Goal: Browse casually: Explore the website without a specific task or goal

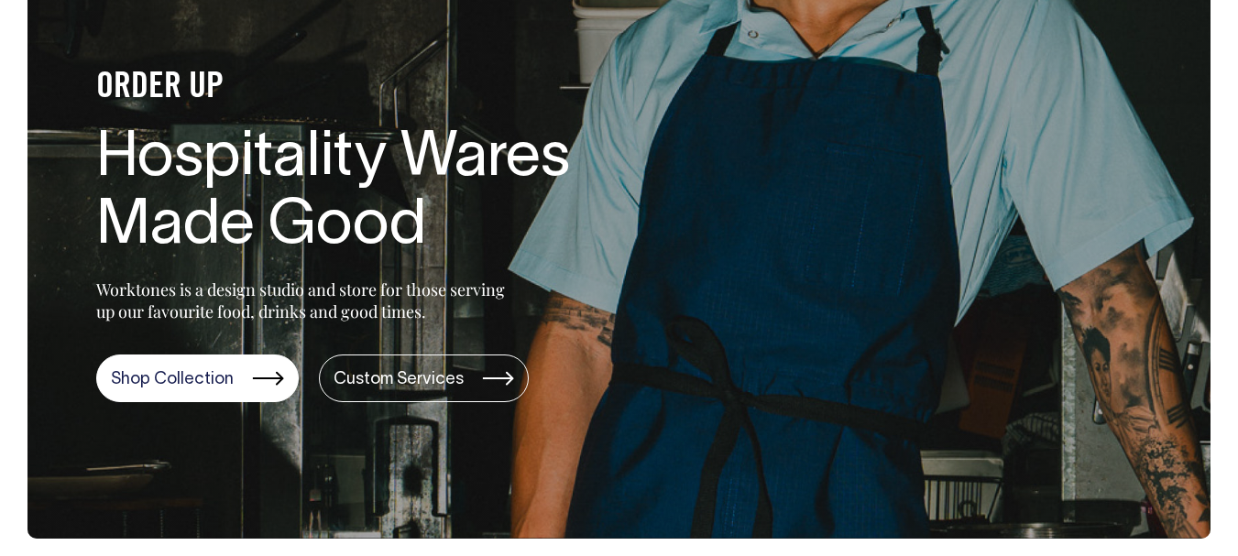
scroll to position [183, 0]
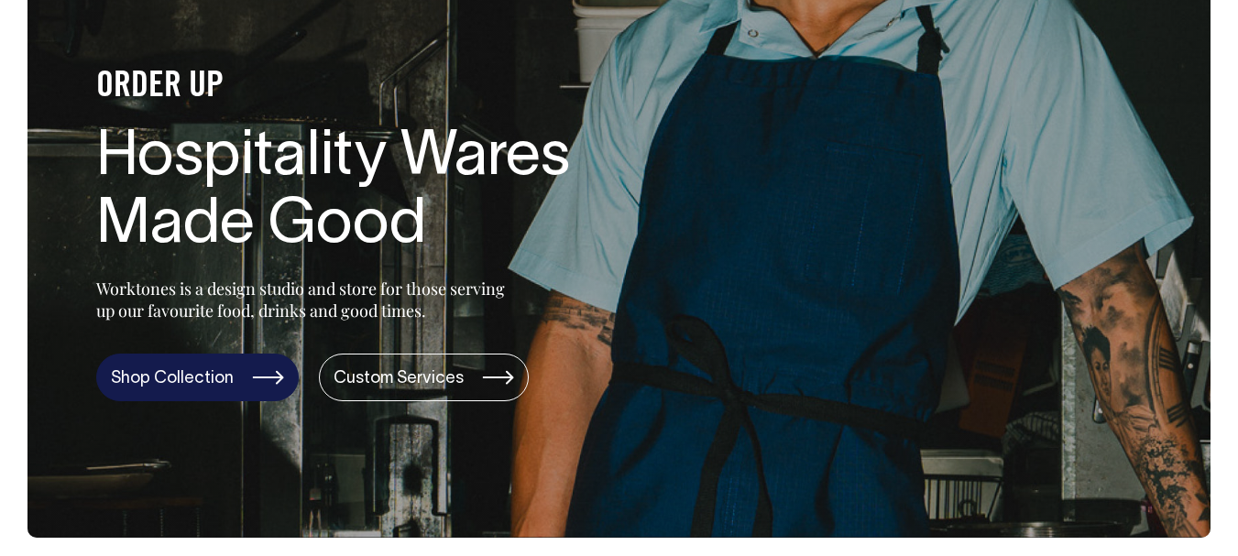
click at [200, 381] on link "Shop Collection" at bounding box center [197, 378] width 202 height 48
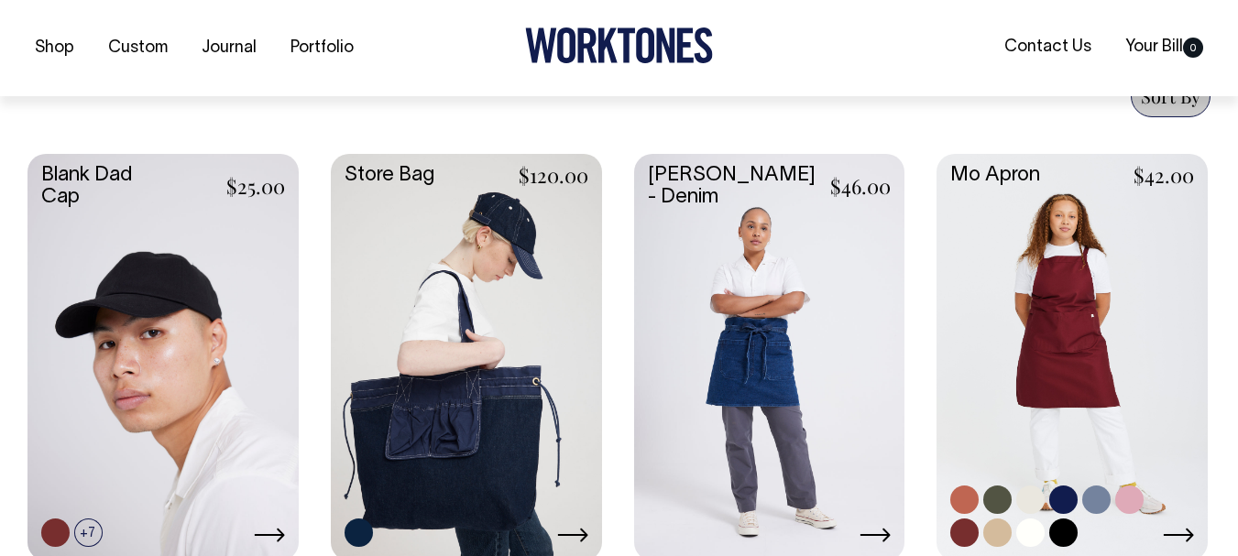
scroll to position [733, 0]
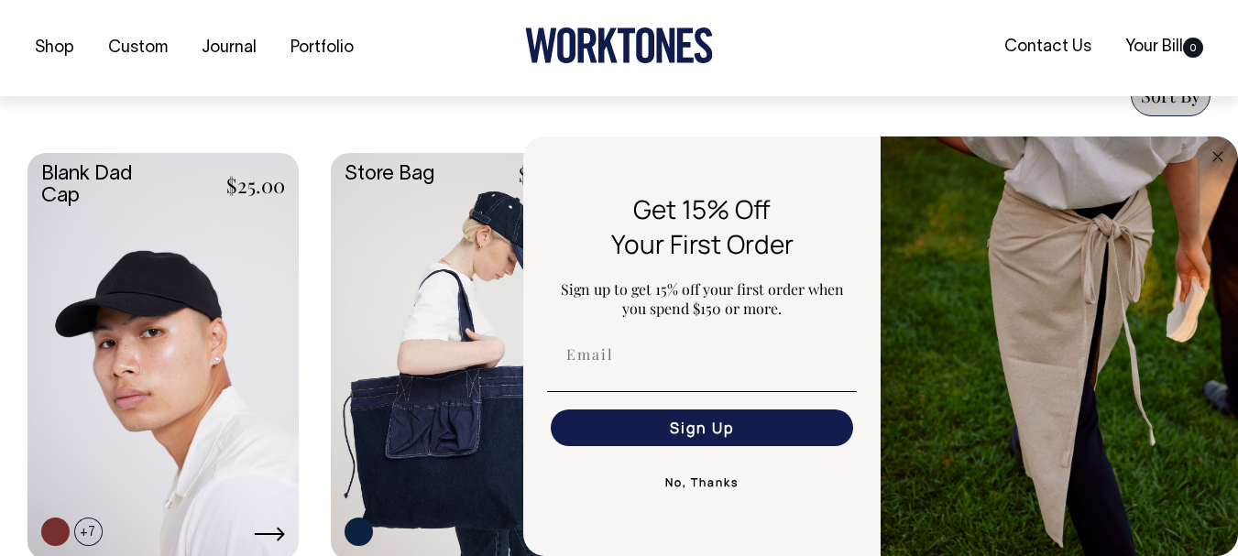
click at [714, 486] on button "No, Thanks" at bounding box center [702, 482] width 310 height 37
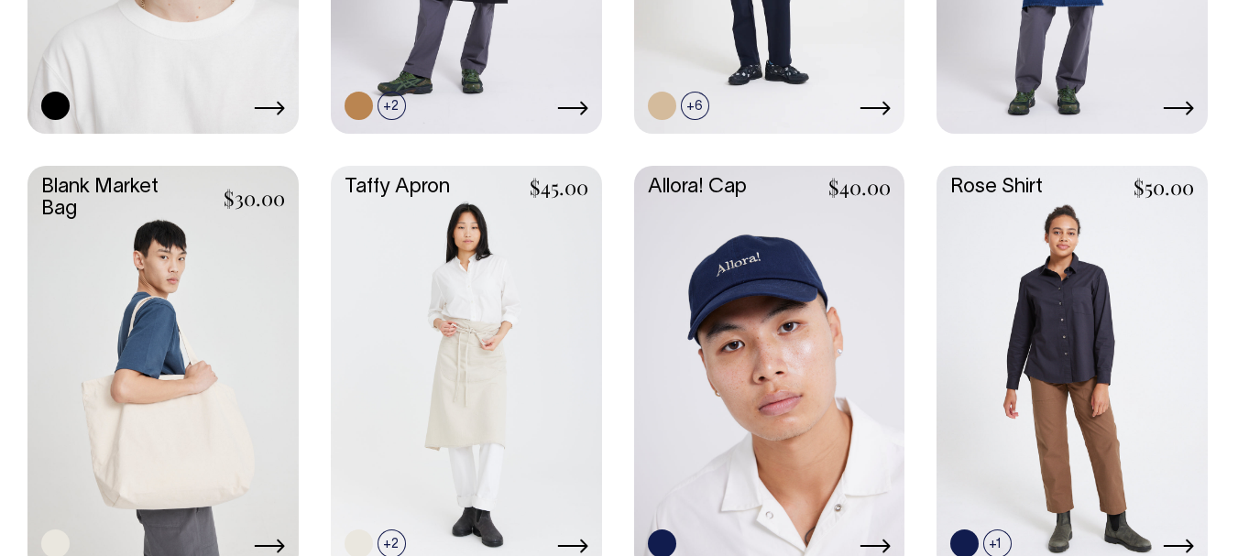
scroll to position [2474, 0]
click at [152, 430] on link at bounding box center [162, 368] width 271 height 403
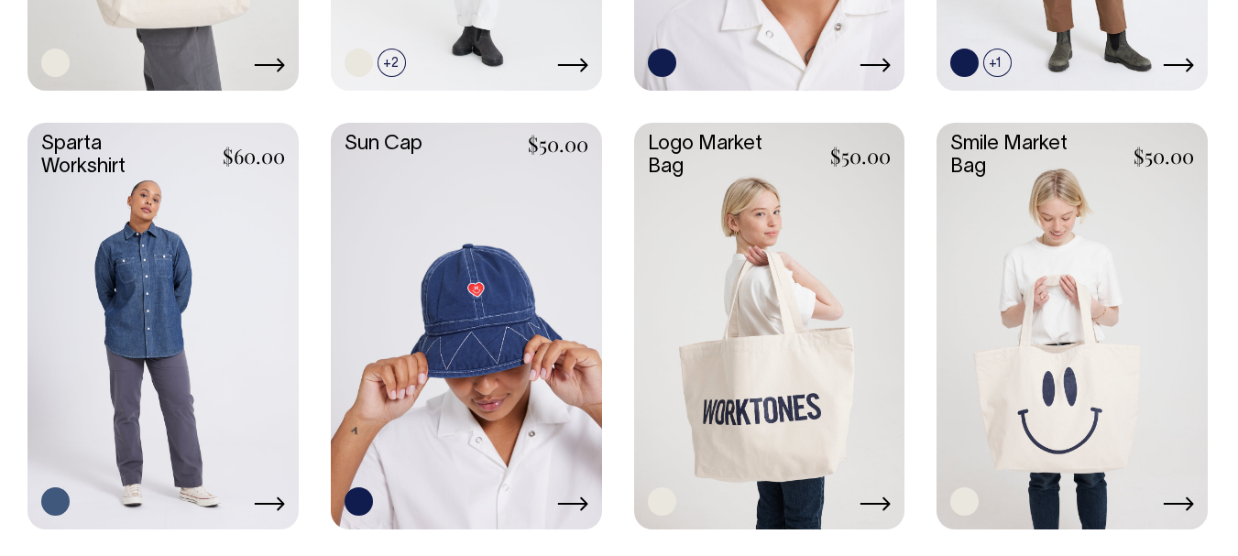
scroll to position [2937, 0]
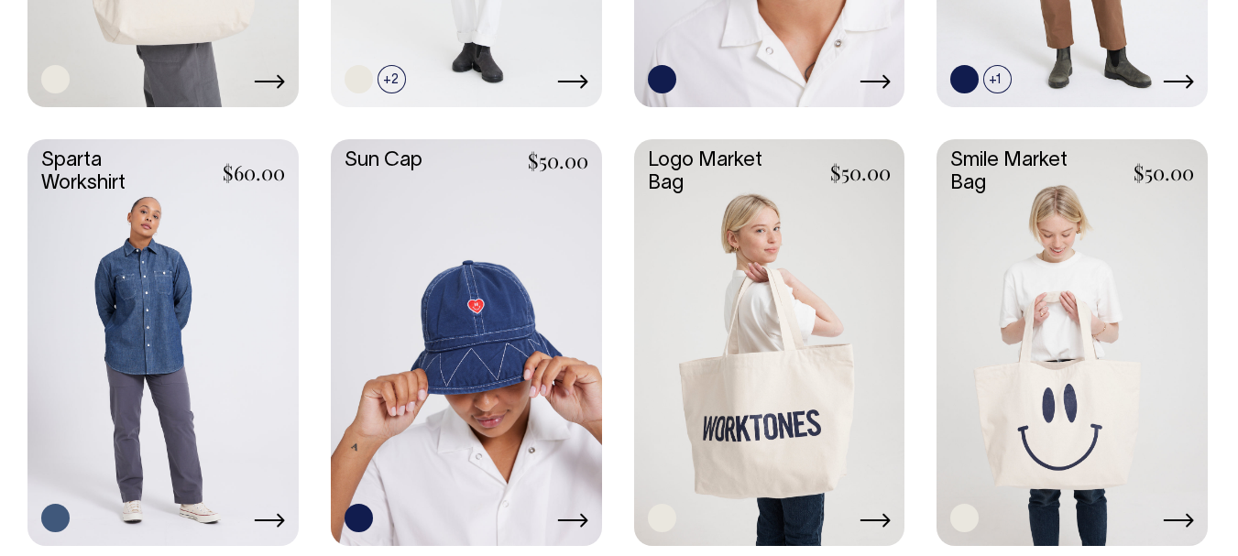
click at [776, 328] on link at bounding box center [769, 340] width 271 height 403
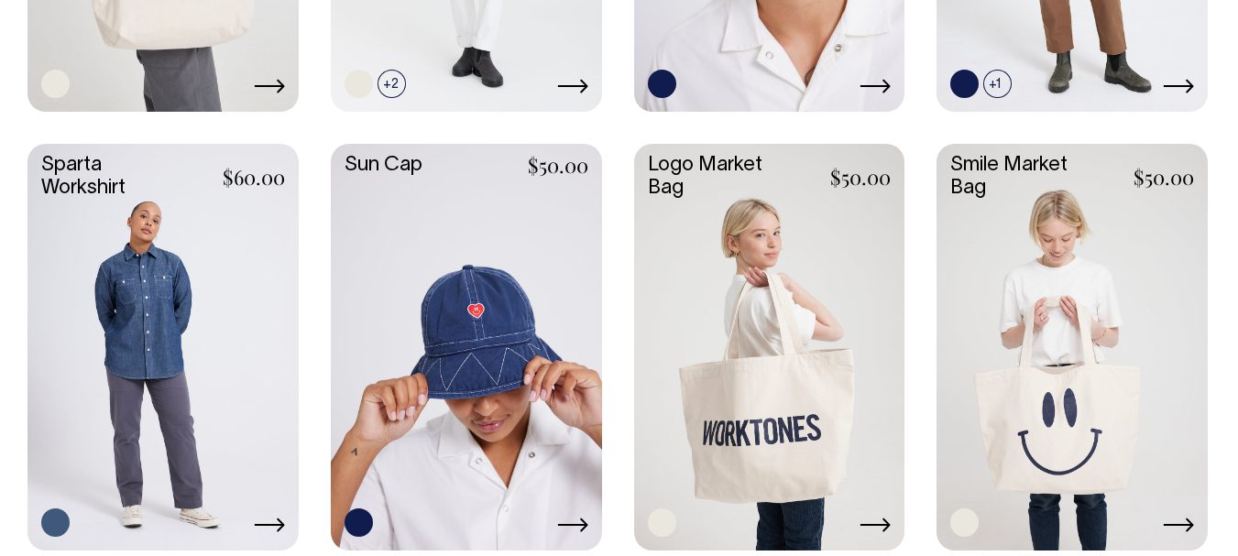
scroll to position [2932, 0]
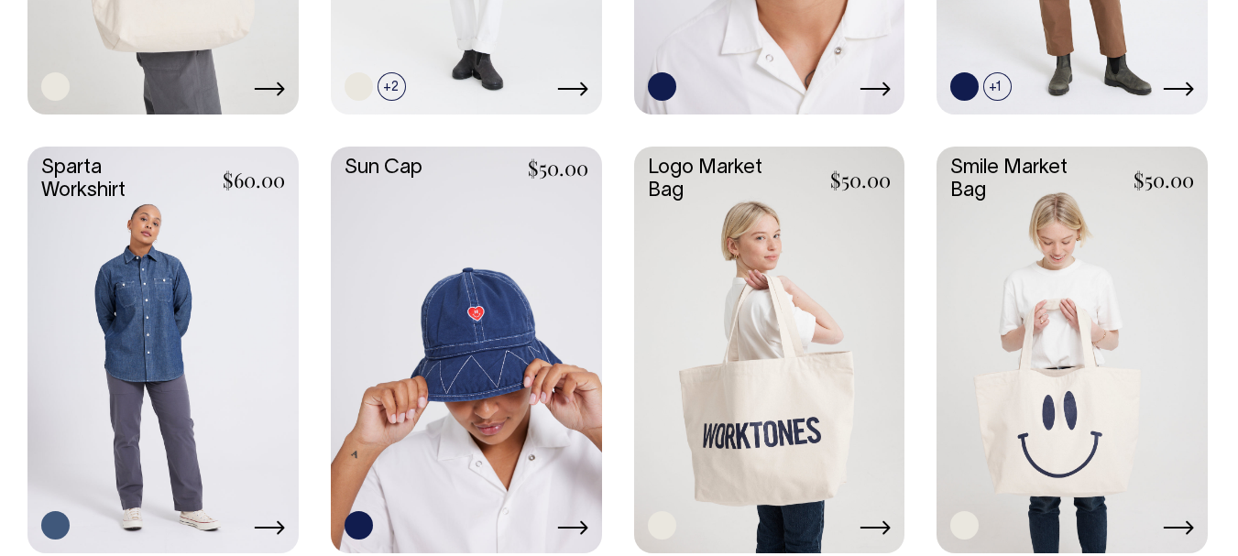
click at [1089, 295] on link at bounding box center [1071, 348] width 271 height 403
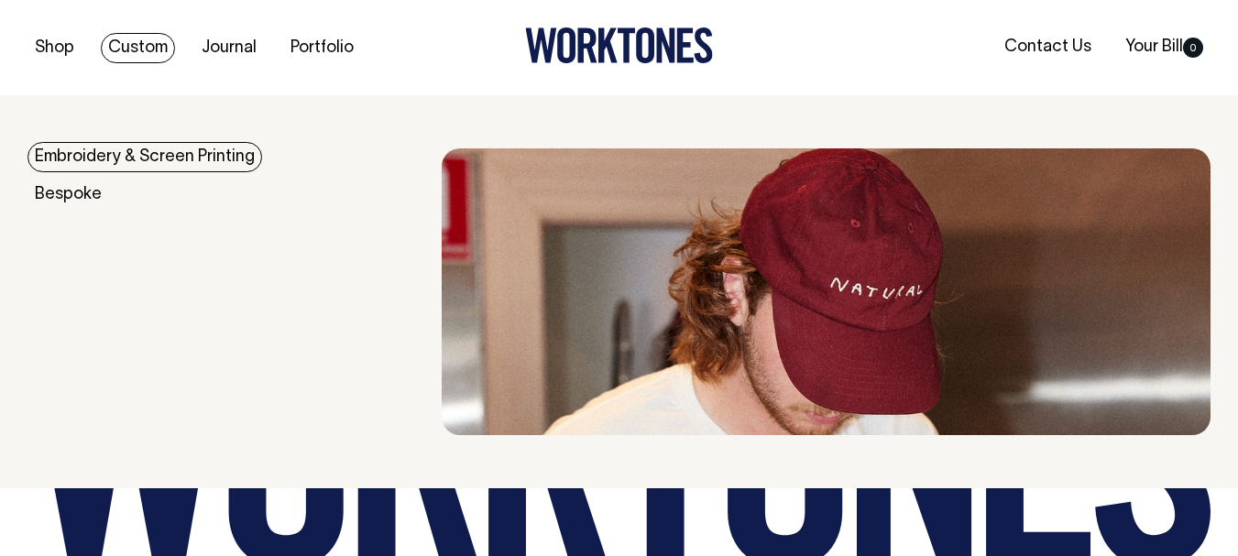
scroll to position [3726, 0]
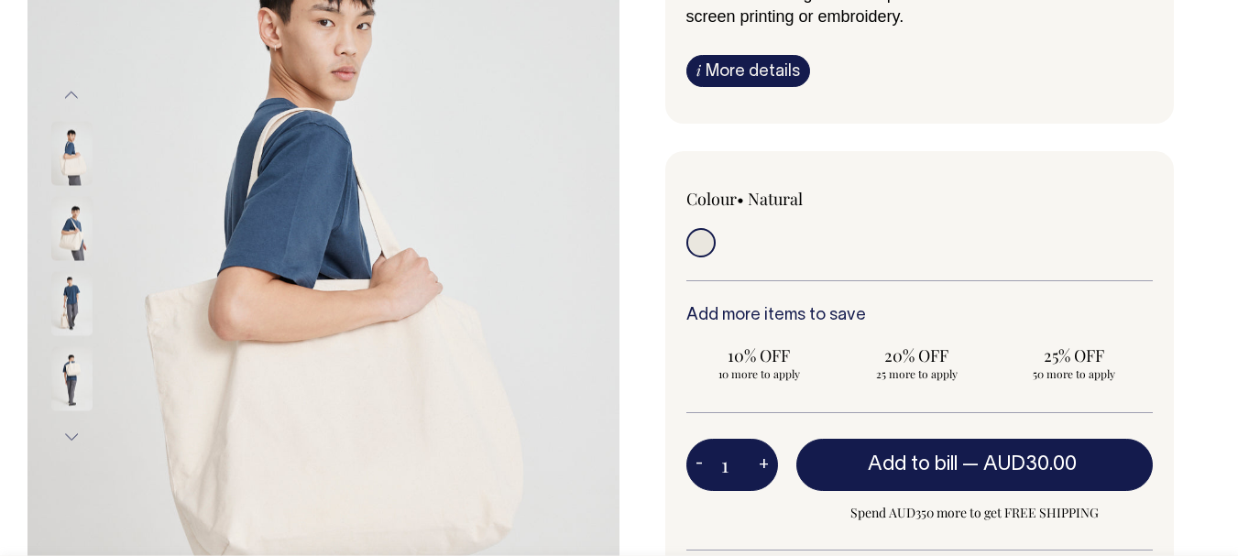
scroll to position [275, 0]
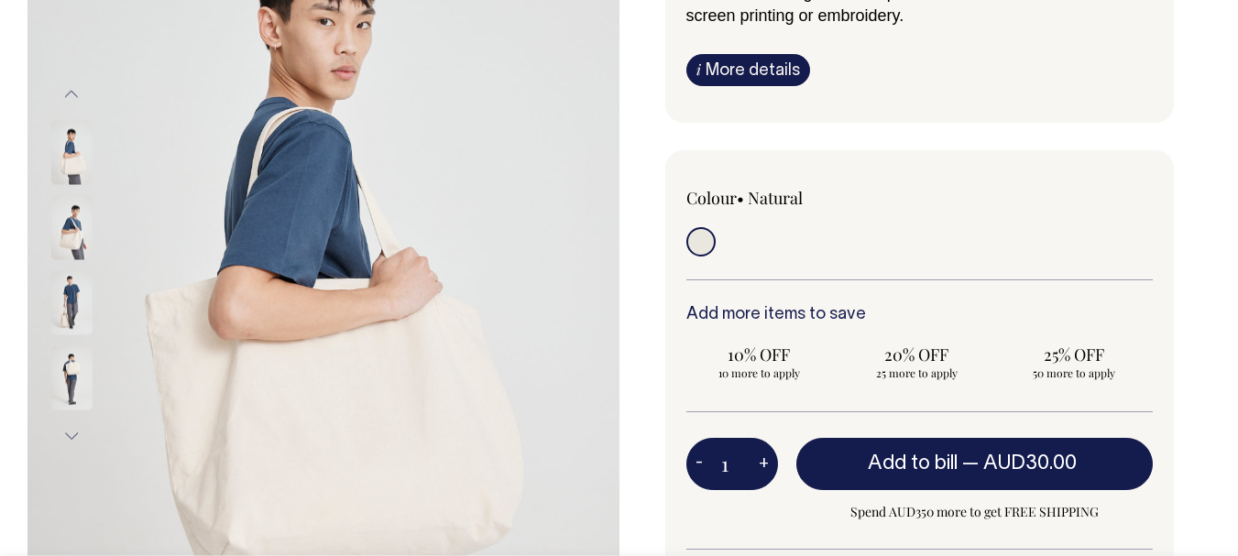
click at [73, 98] on button "Previous" at bounding box center [71, 94] width 27 height 41
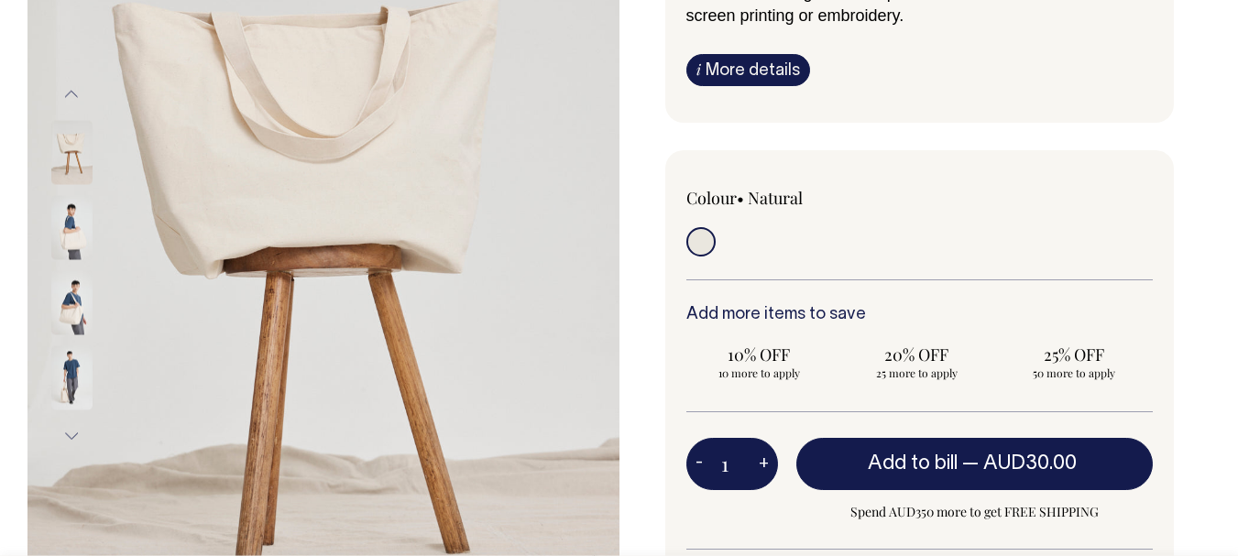
click at [73, 98] on button "Previous" at bounding box center [71, 94] width 27 height 41
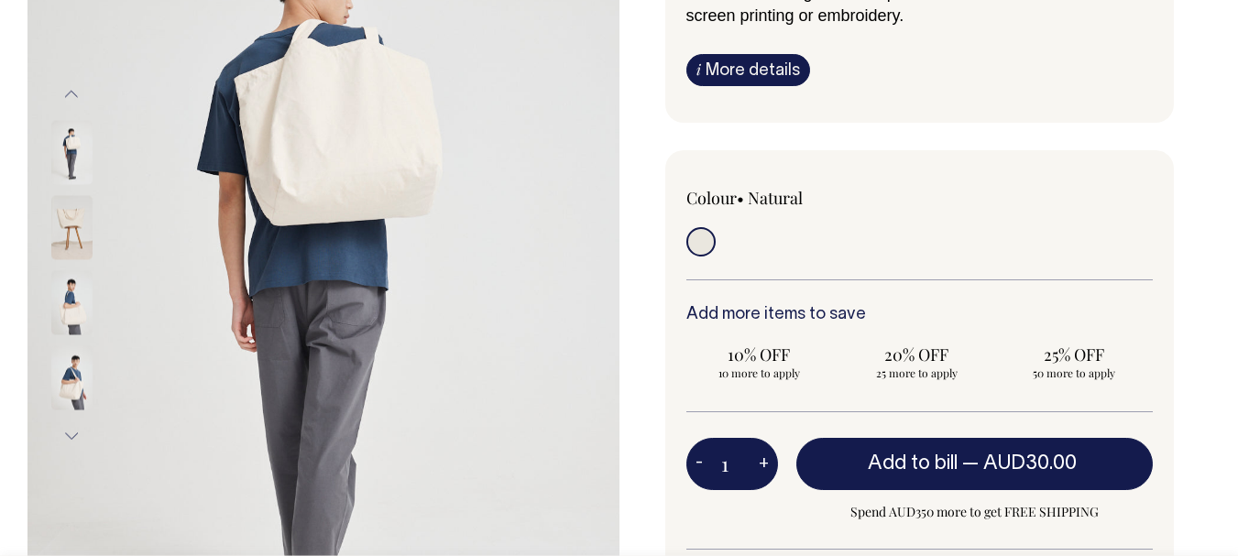
click at [73, 98] on button "Previous" at bounding box center [71, 94] width 27 height 41
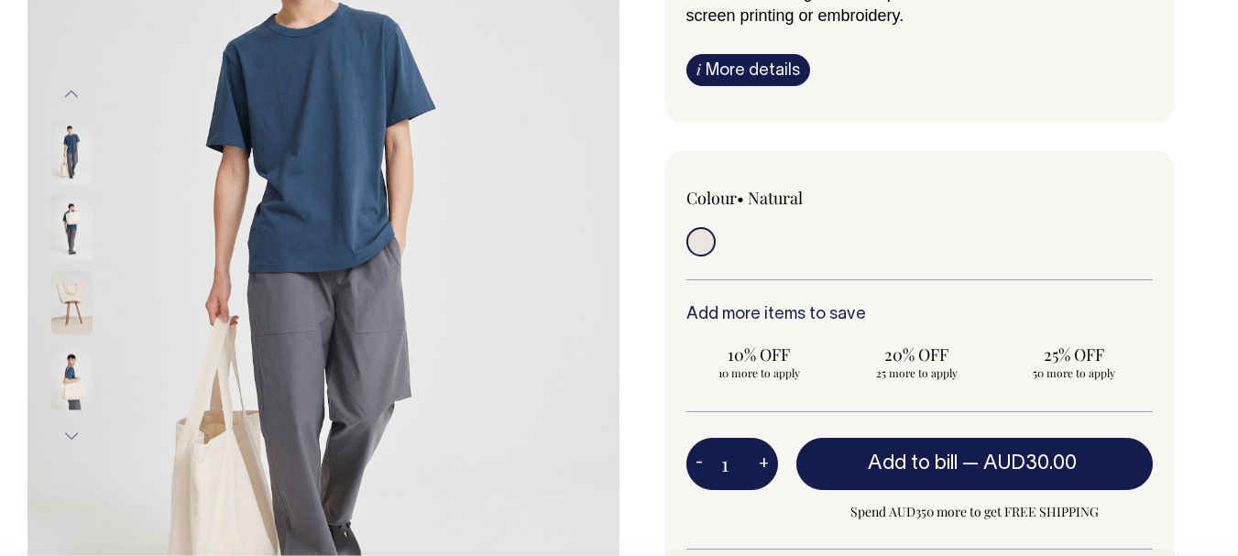
click at [73, 98] on button "Previous" at bounding box center [71, 94] width 27 height 41
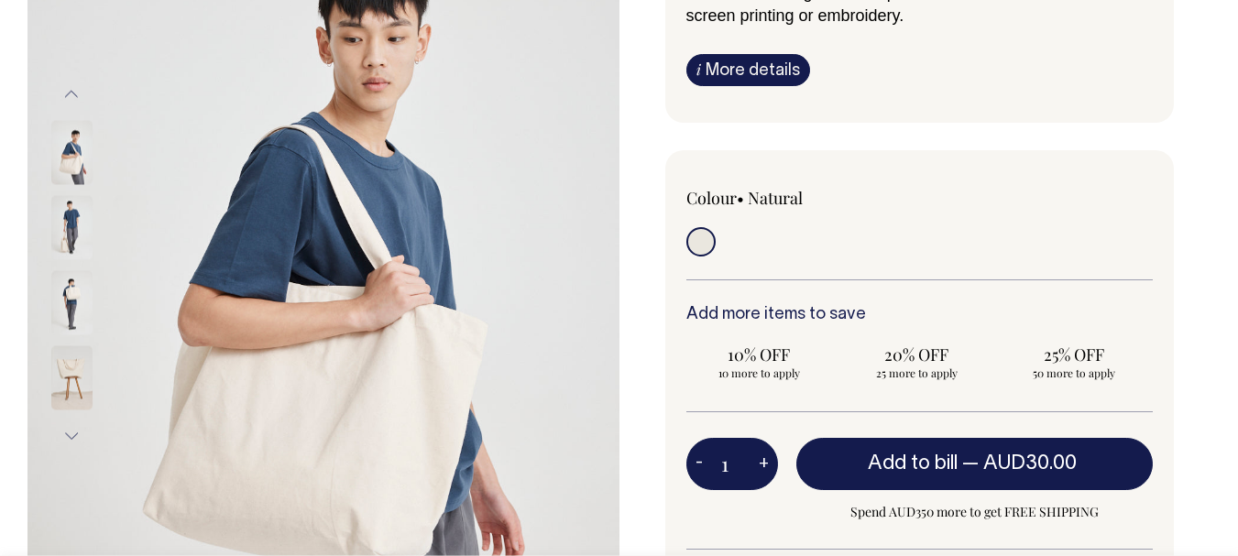
click at [73, 98] on button "Previous" at bounding box center [71, 94] width 27 height 41
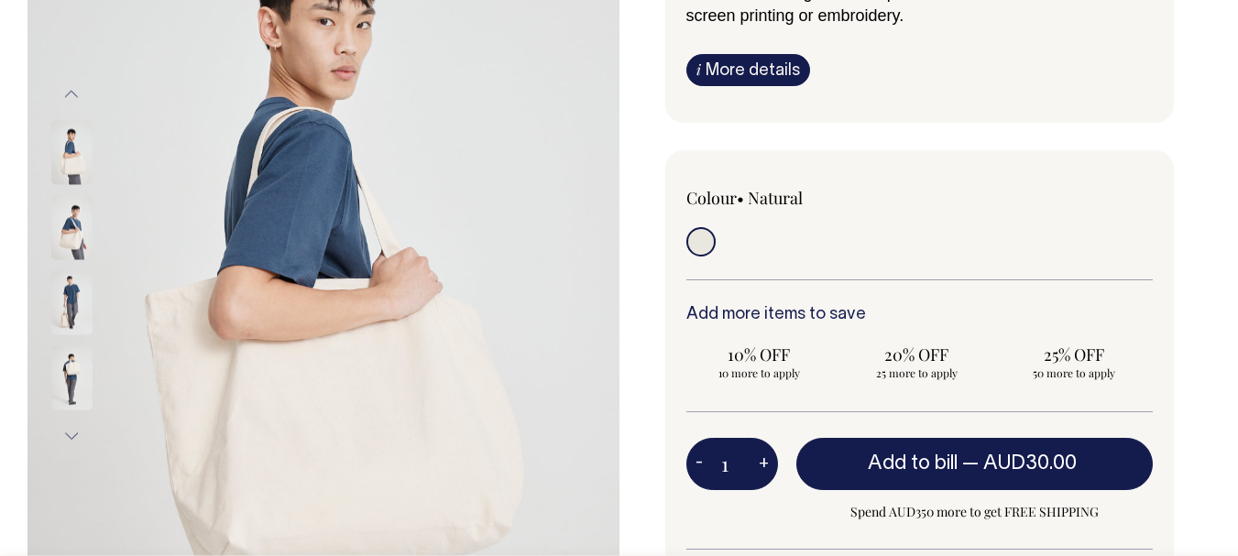
click at [73, 98] on button "Previous" at bounding box center [71, 94] width 27 height 41
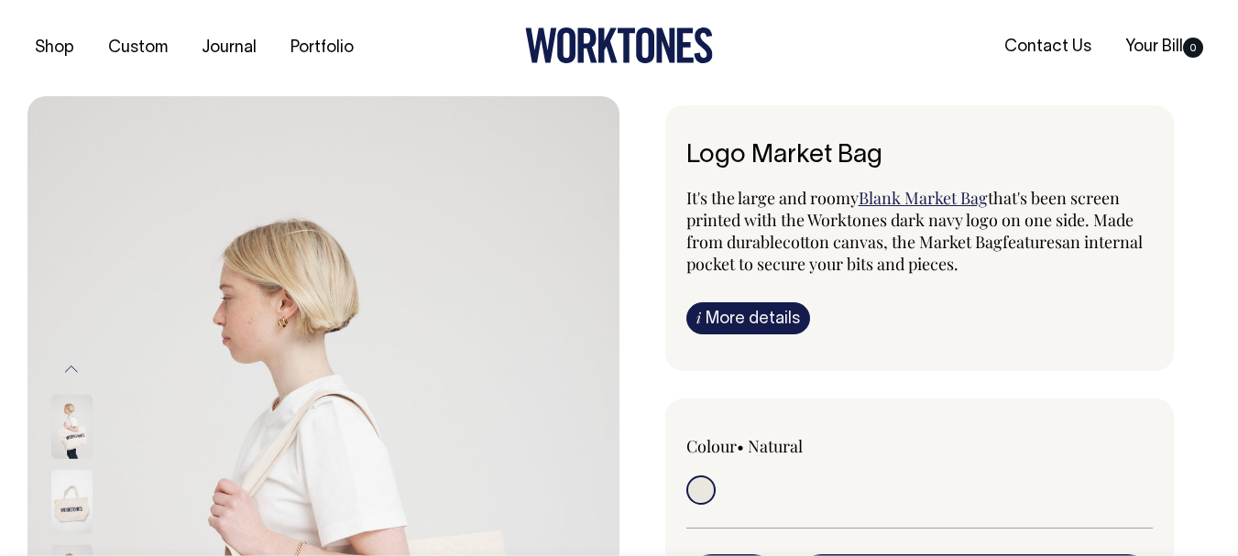
click at [1192, 344] on div "Logo Market Bag It's the large and roomy Blank Market Bag that's been screen pr…" at bounding box center [915, 532] width 592 height 855
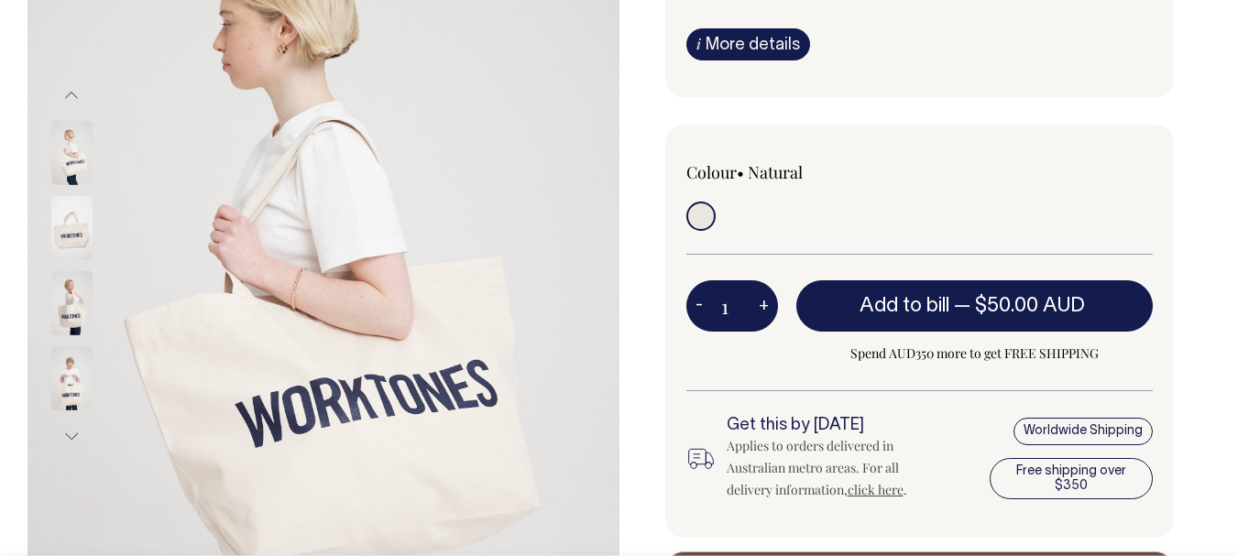
scroll to position [275, 0]
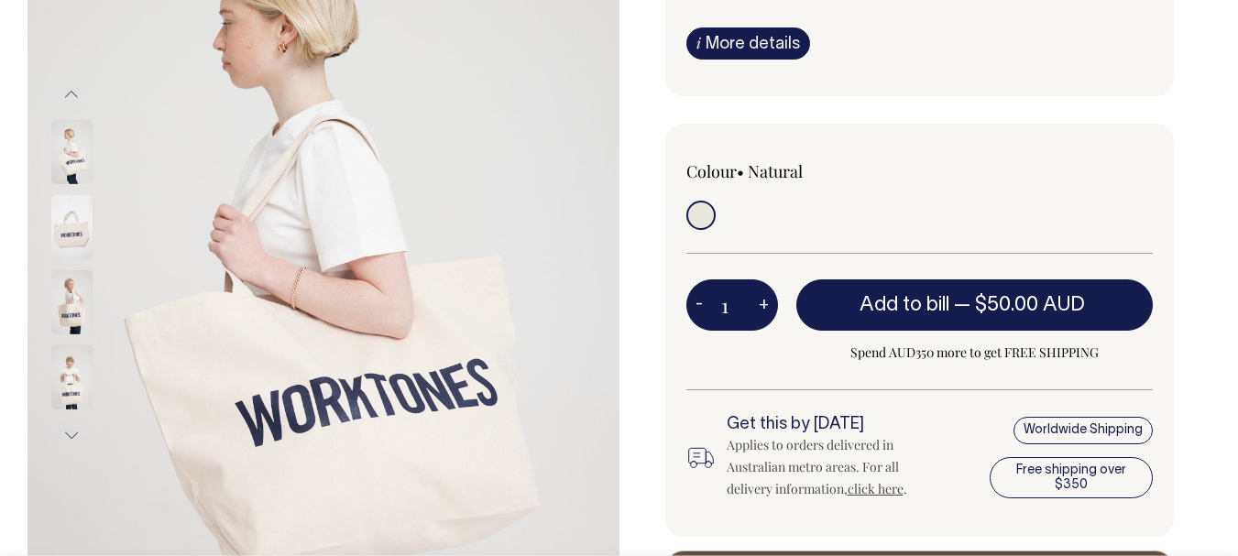
click at [72, 96] on button "Previous" at bounding box center [71, 93] width 27 height 41
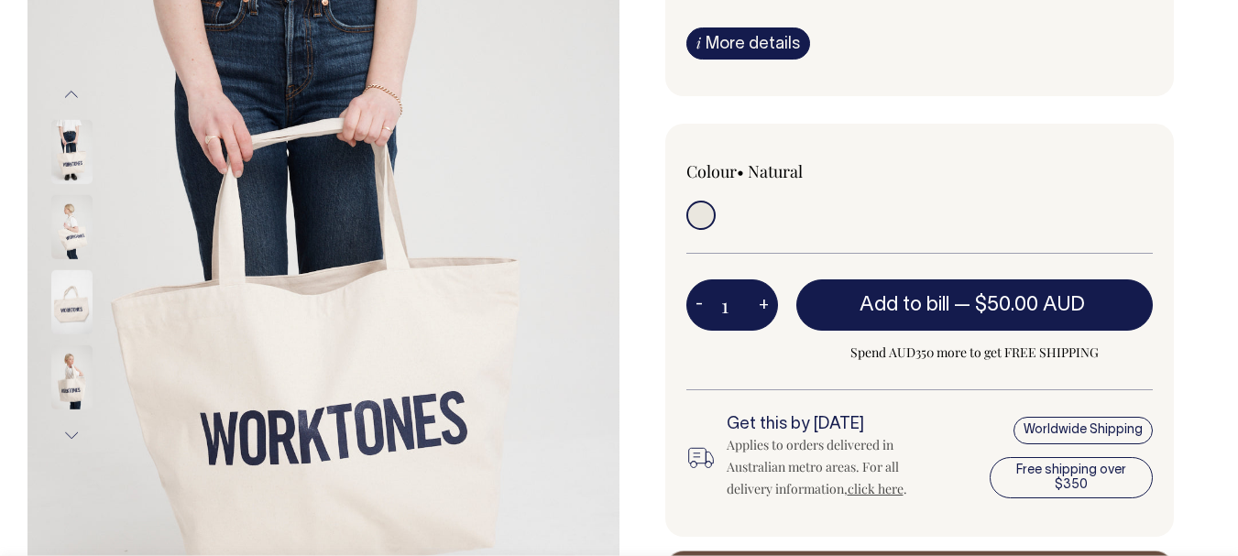
click at [72, 96] on button "Previous" at bounding box center [71, 93] width 27 height 41
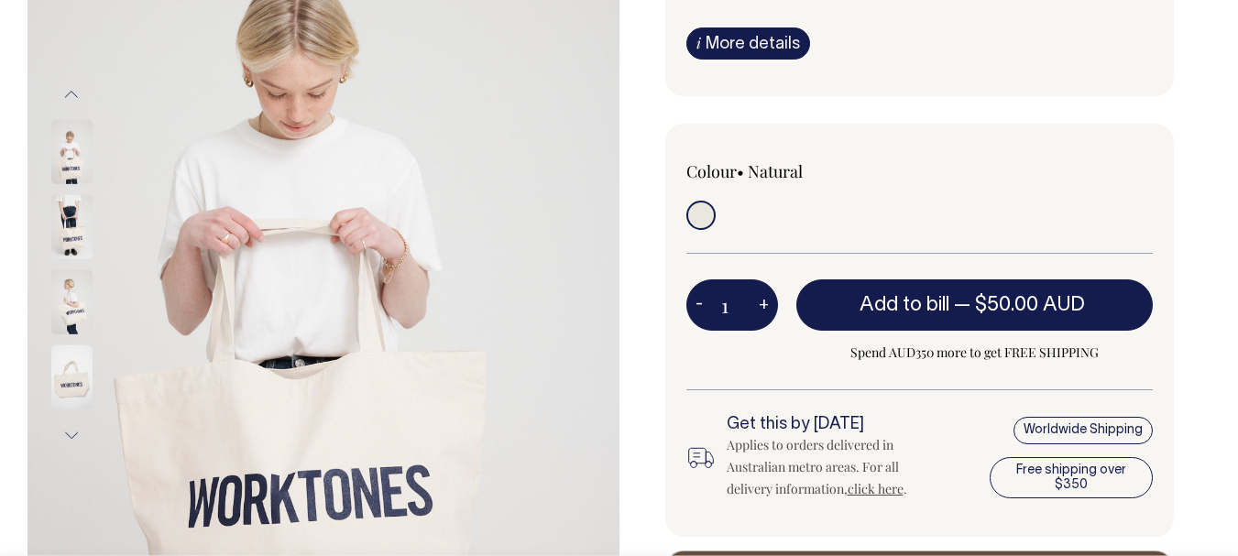
click at [70, 94] on button "Previous" at bounding box center [71, 93] width 27 height 41
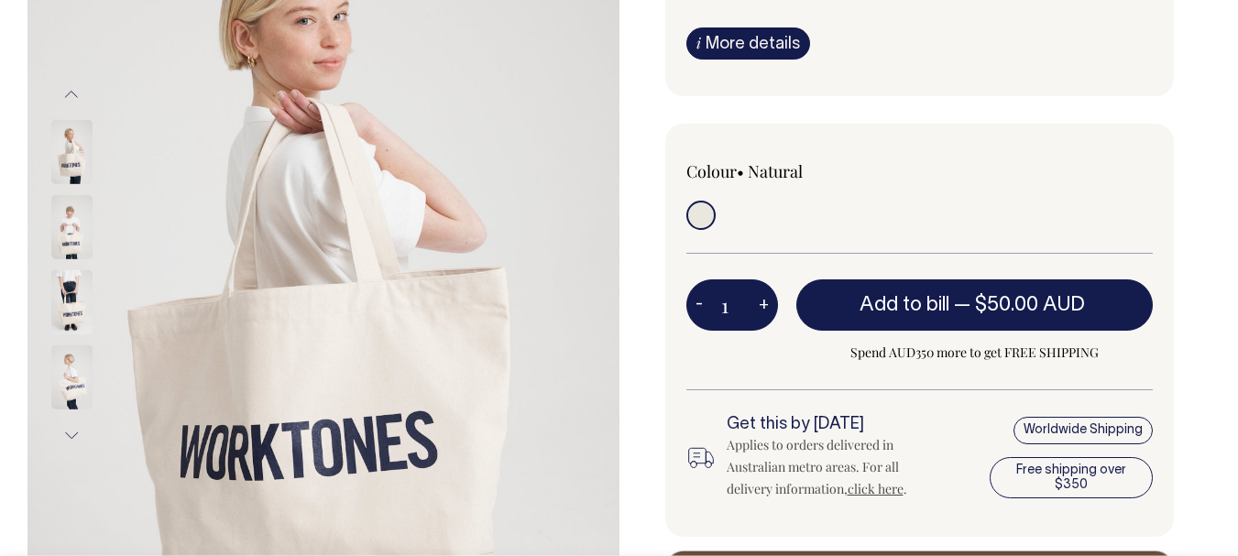
click at [70, 94] on button "Previous" at bounding box center [71, 93] width 27 height 41
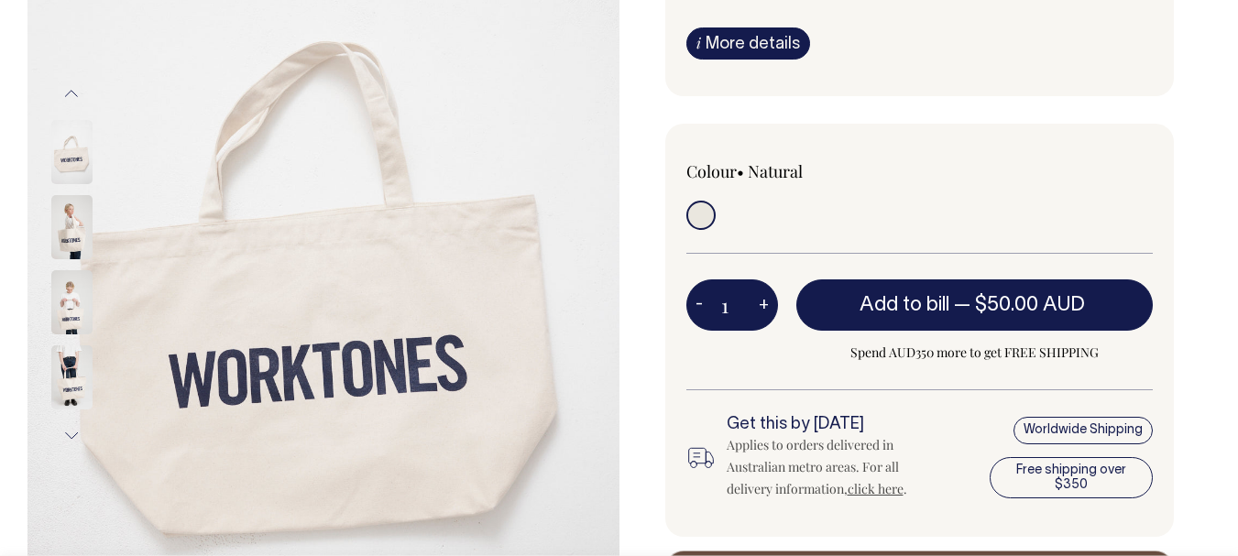
click at [70, 94] on button "Previous" at bounding box center [71, 93] width 27 height 41
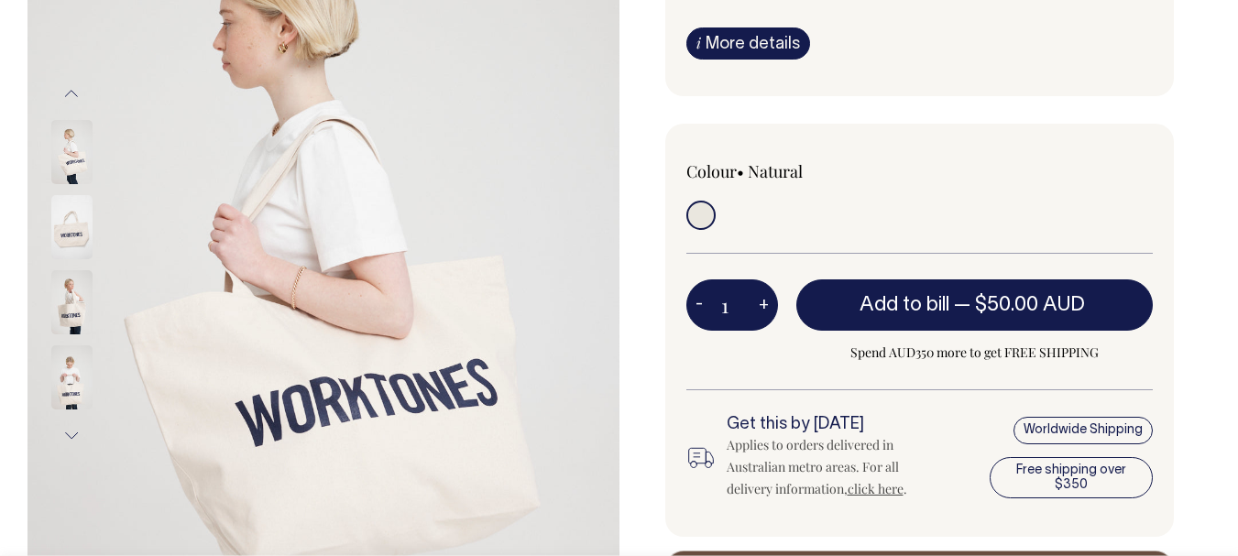
click at [70, 94] on button "Previous" at bounding box center [71, 93] width 27 height 41
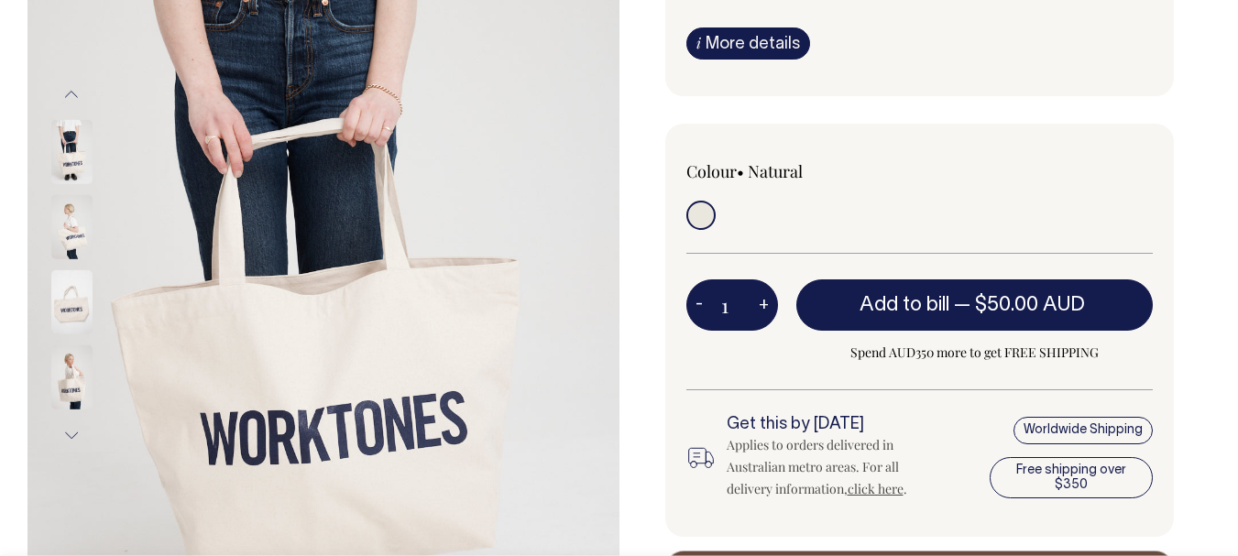
click at [70, 94] on button "Previous" at bounding box center [71, 93] width 27 height 41
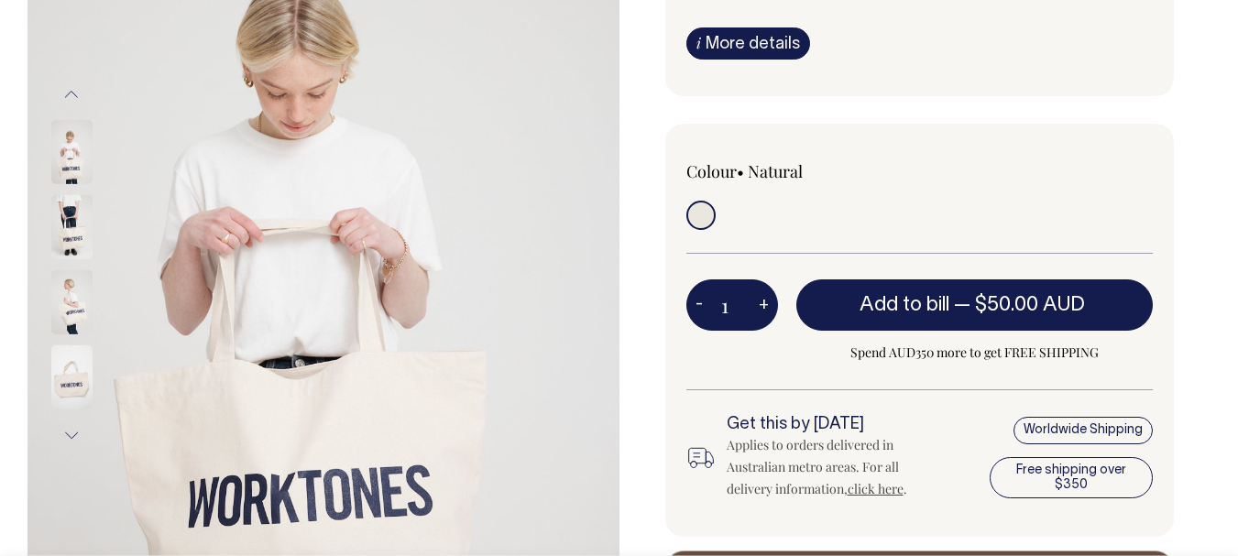
click at [70, 94] on button "Previous" at bounding box center [71, 93] width 27 height 41
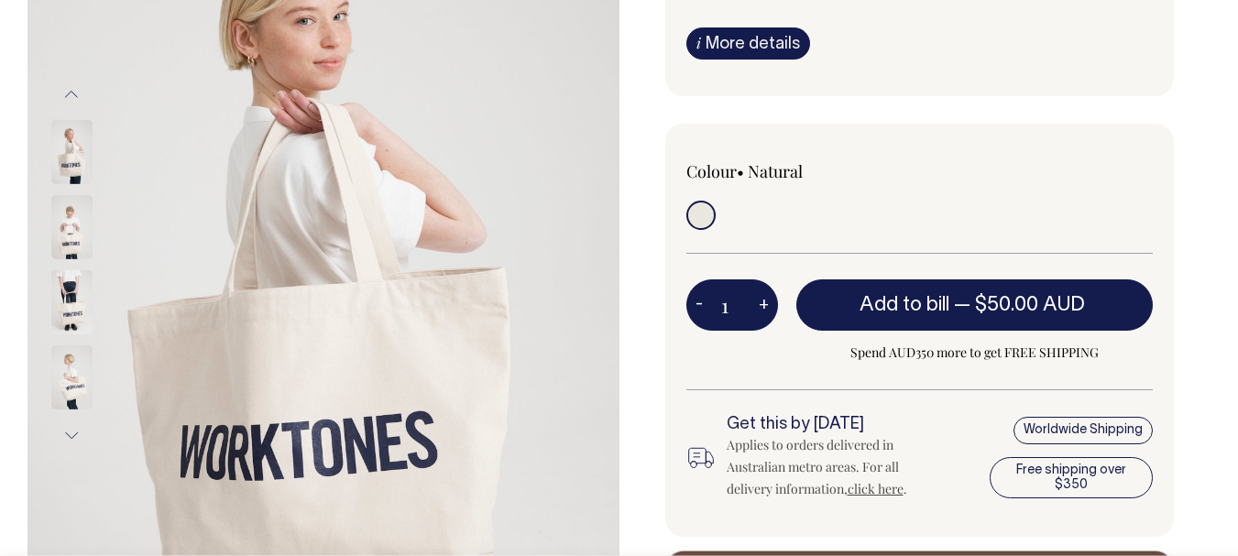
click at [70, 94] on button "Previous" at bounding box center [71, 93] width 27 height 41
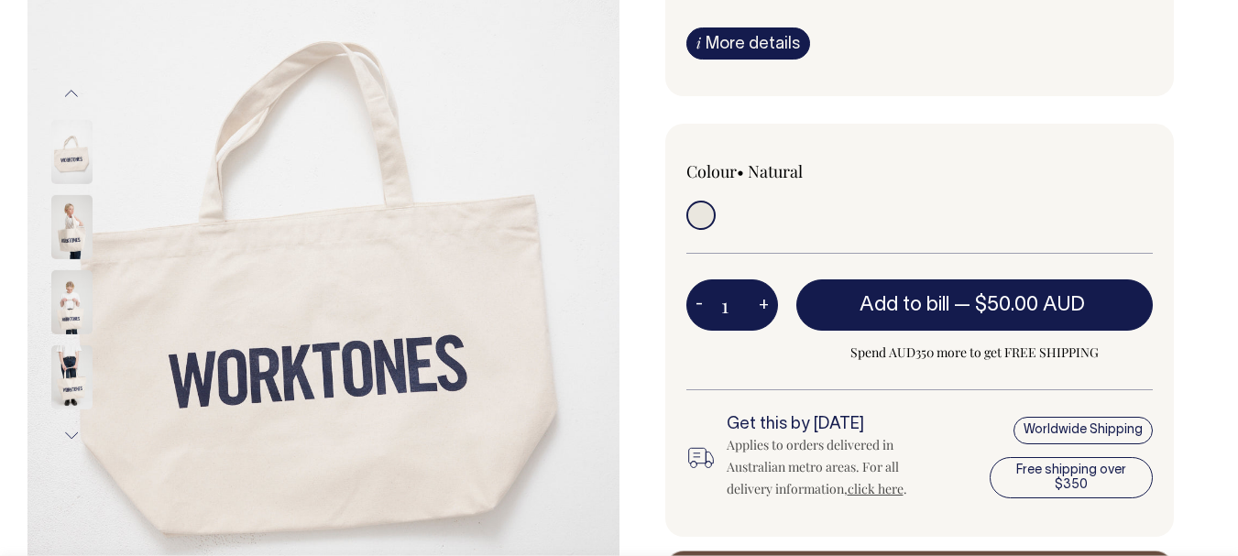
click at [70, 94] on button "Previous" at bounding box center [71, 93] width 27 height 41
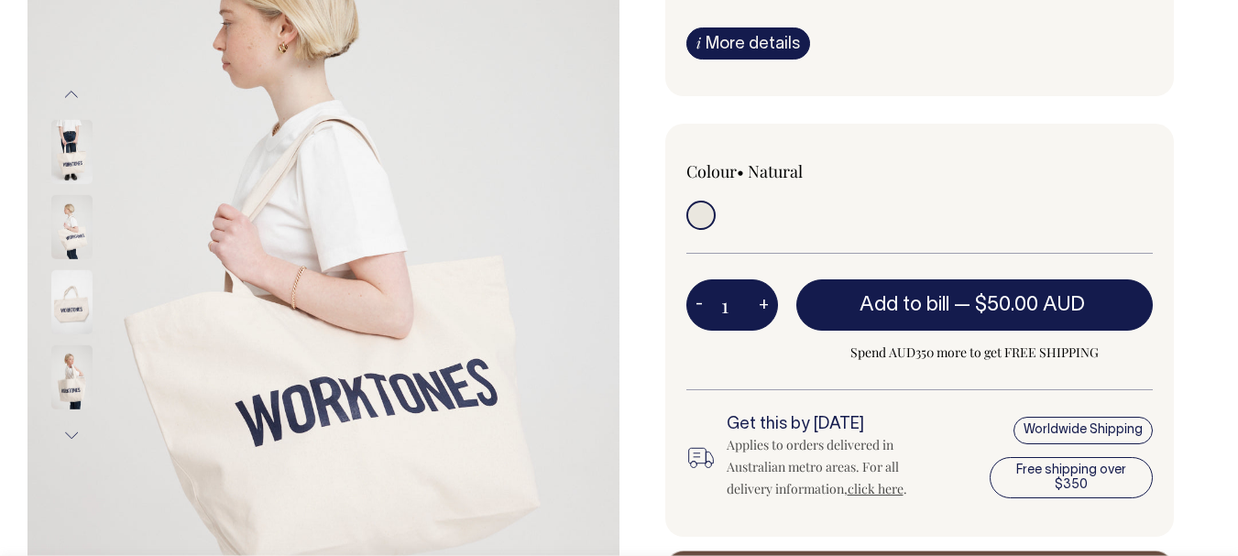
click at [70, 94] on button "Previous" at bounding box center [71, 93] width 27 height 41
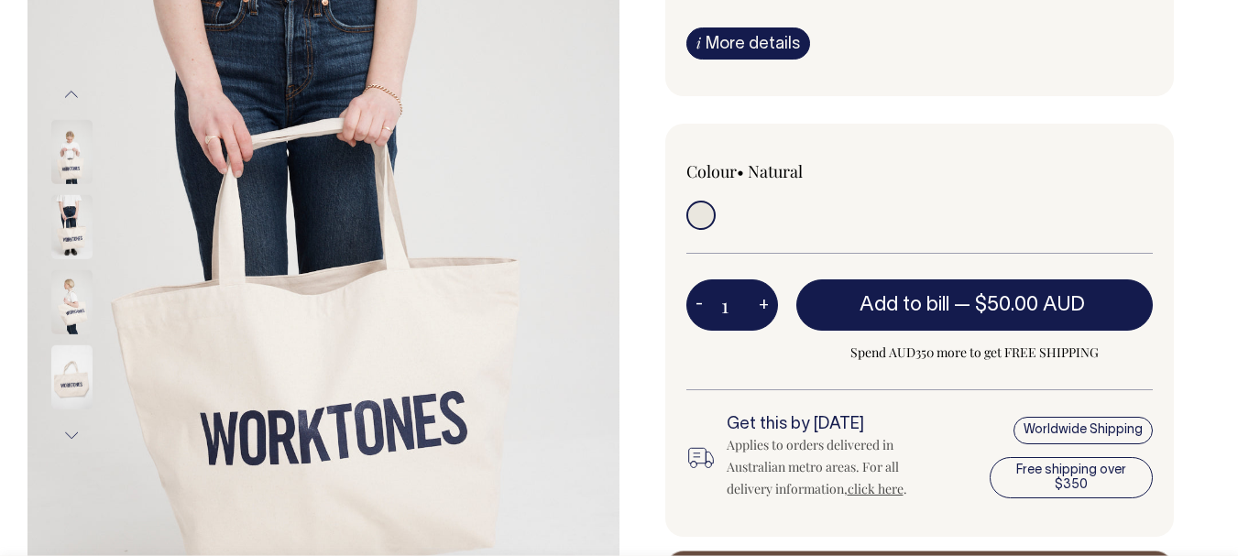
click at [70, 94] on button "Previous" at bounding box center [71, 93] width 27 height 41
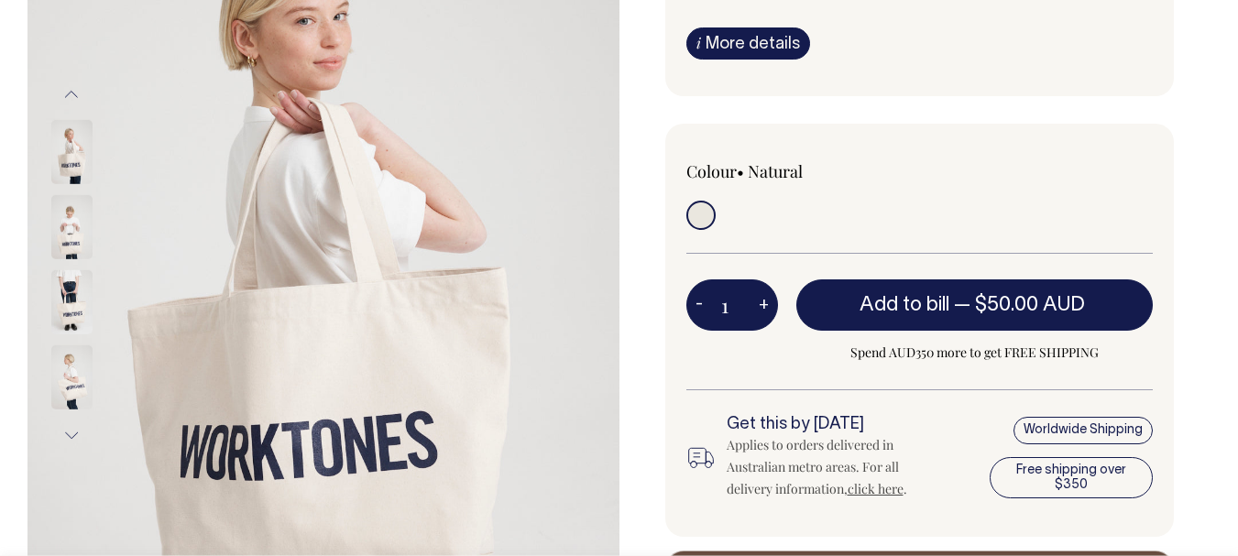
click at [70, 94] on button "Previous" at bounding box center [71, 93] width 27 height 41
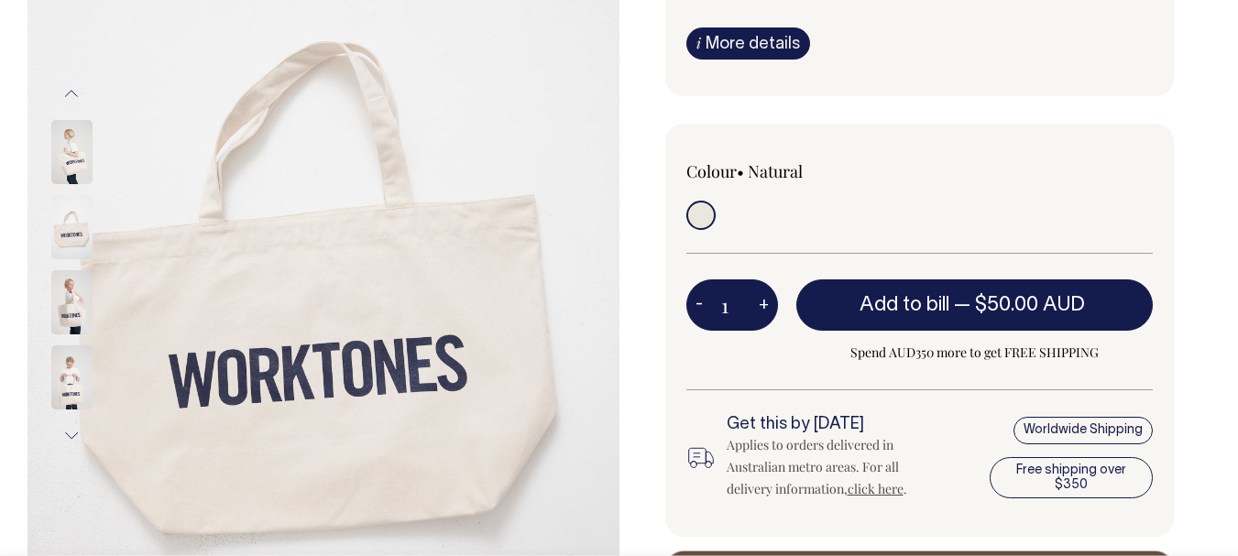
click at [70, 94] on button "Previous" at bounding box center [71, 93] width 27 height 41
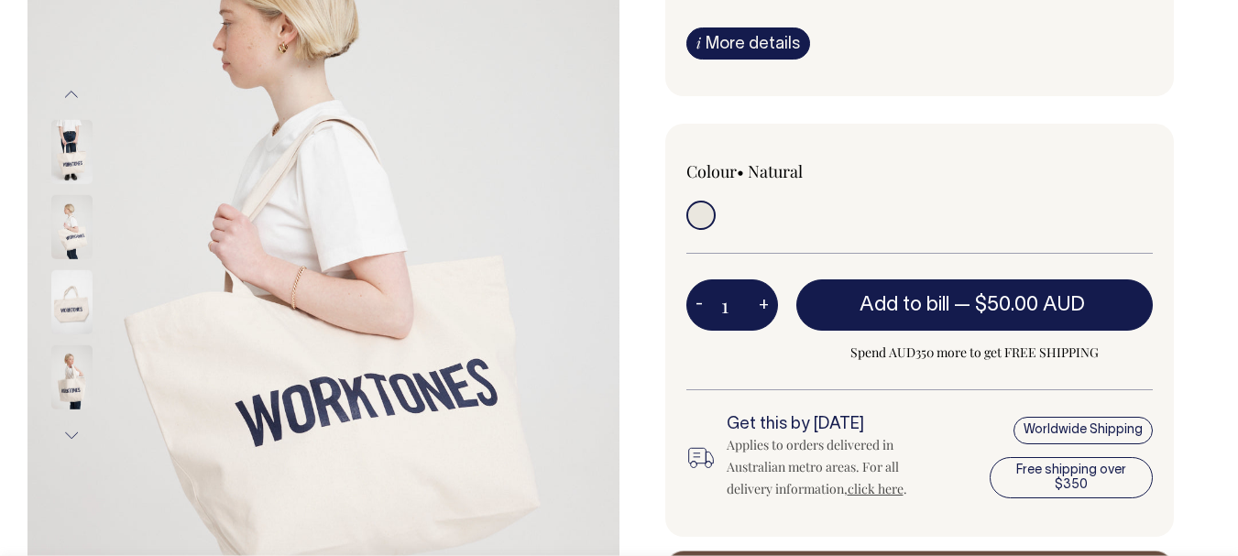
click at [69, 94] on button "Previous" at bounding box center [71, 93] width 27 height 41
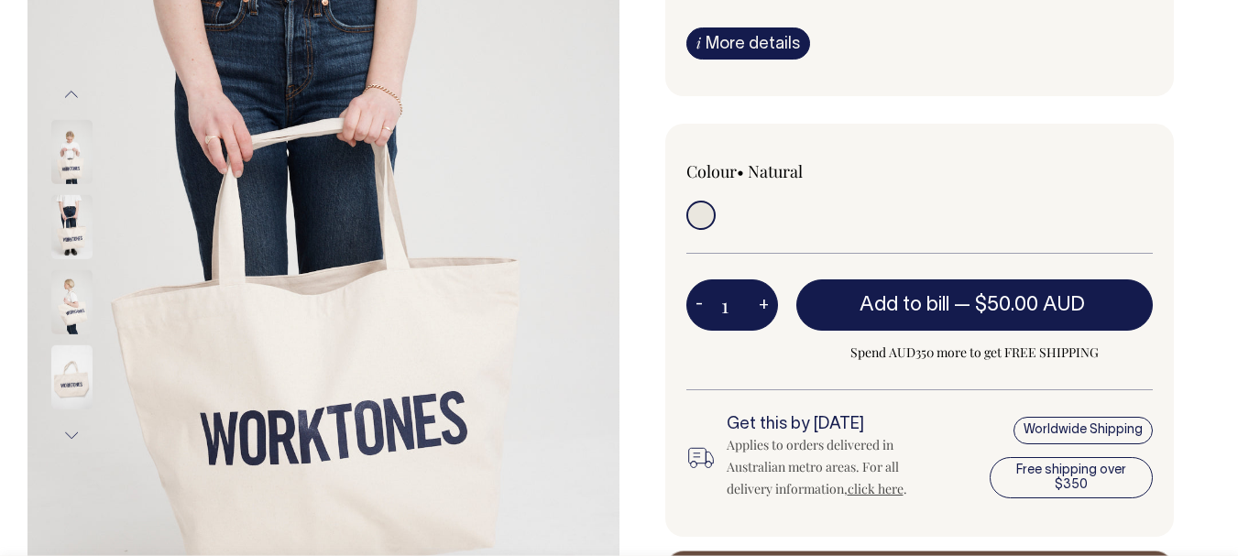
click at [69, 94] on button "Previous" at bounding box center [71, 93] width 27 height 41
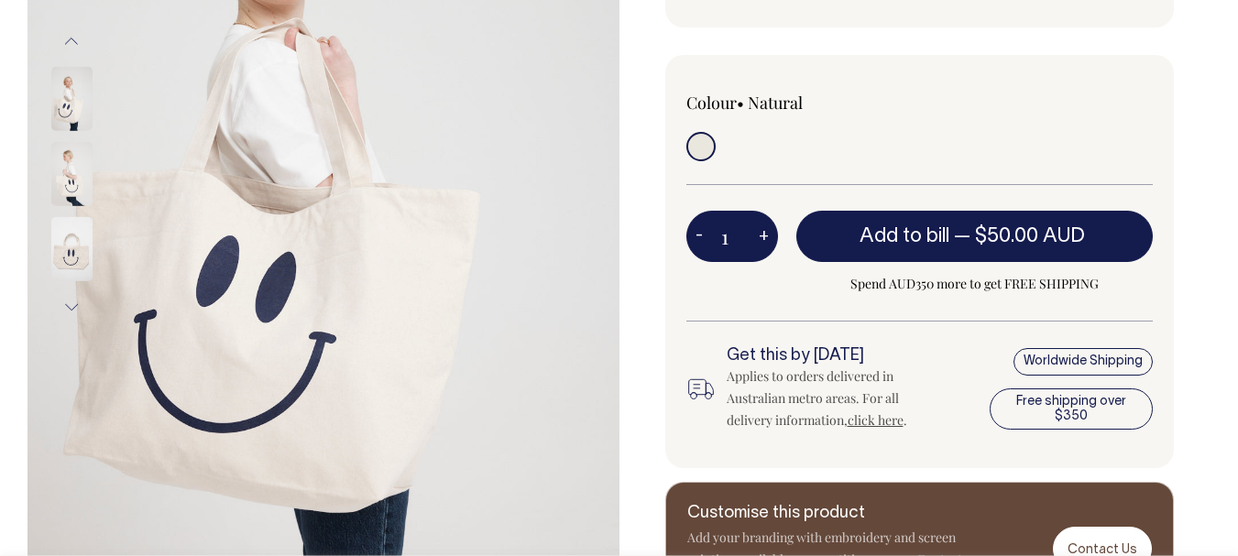
scroll to position [366, 0]
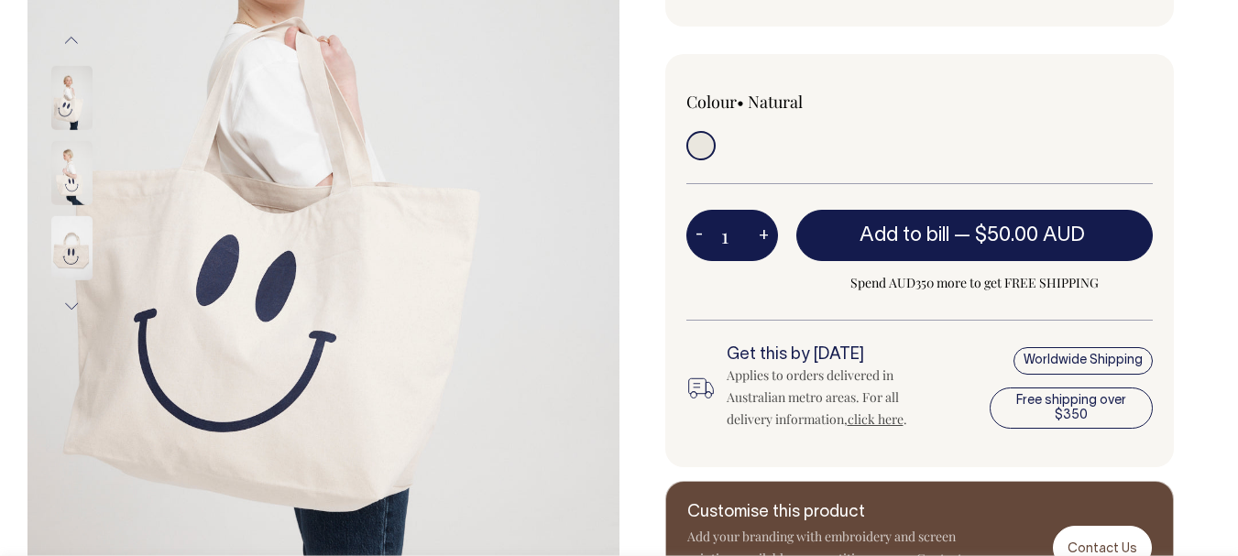
click at [66, 41] on button "Previous" at bounding box center [71, 39] width 27 height 41
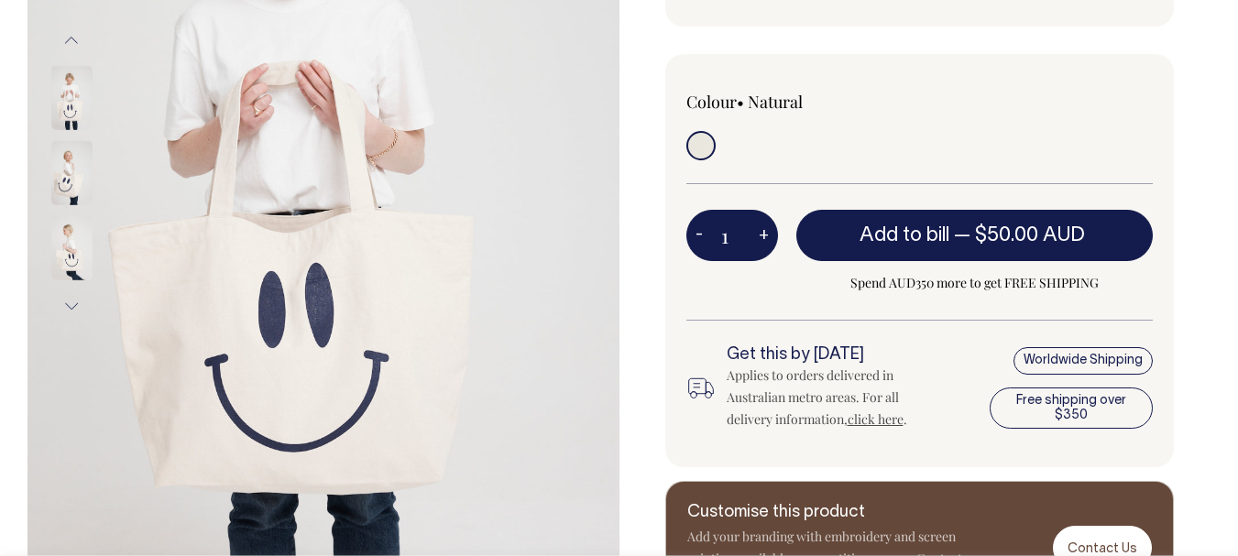
click at [66, 41] on button "Previous" at bounding box center [71, 39] width 27 height 41
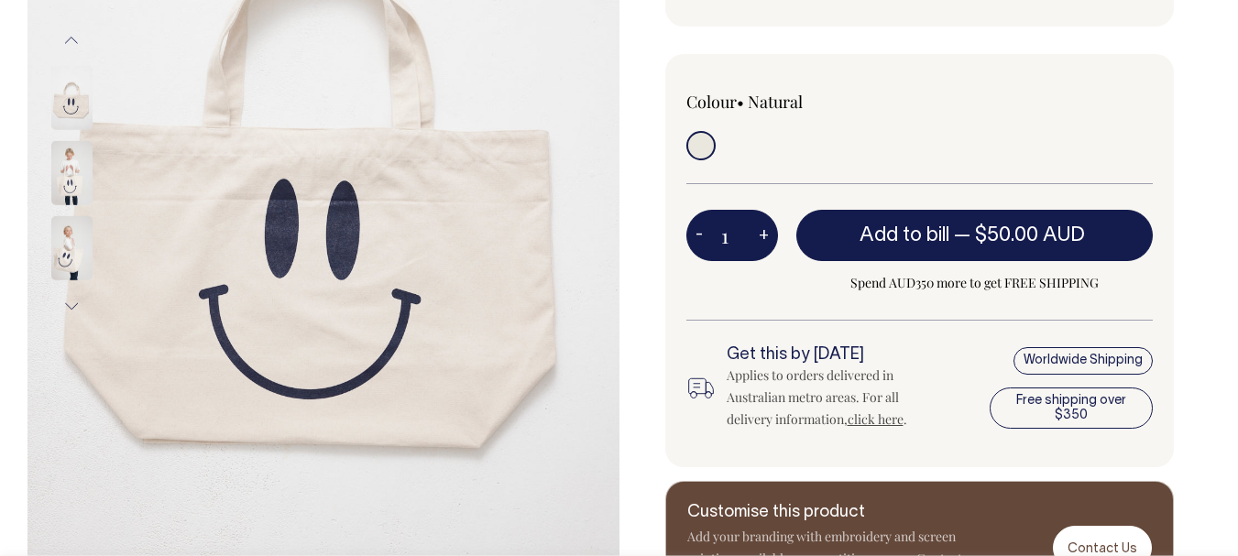
click at [66, 41] on button "Previous" at bounding box center [71, 39] width 27 height 41
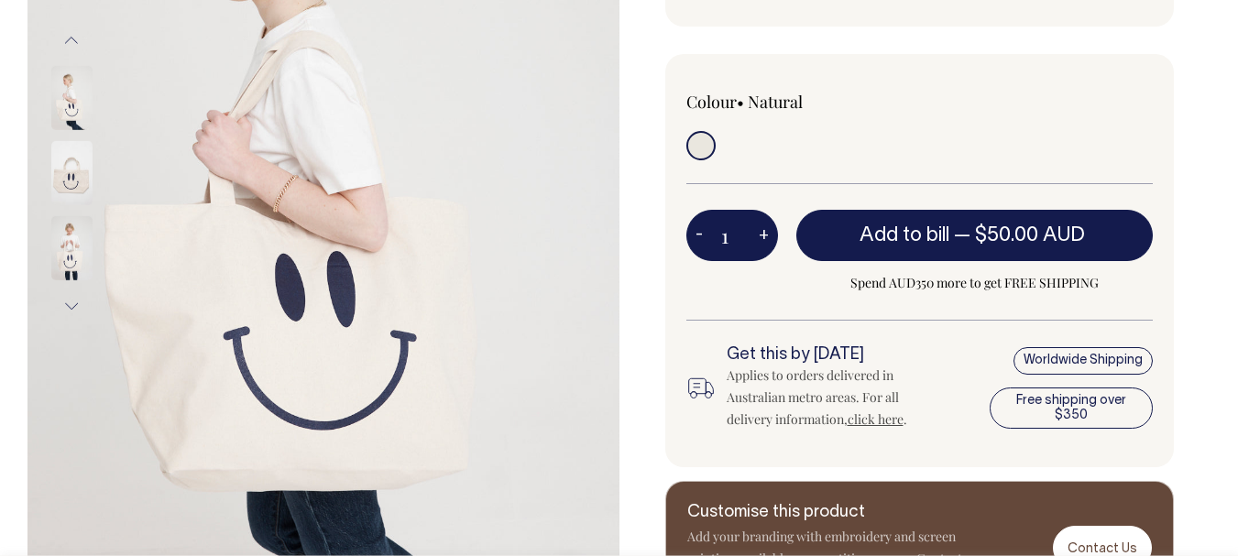
click at [66, 41] on button "Previous" at bounding box center [71, 39] width 27 height 41
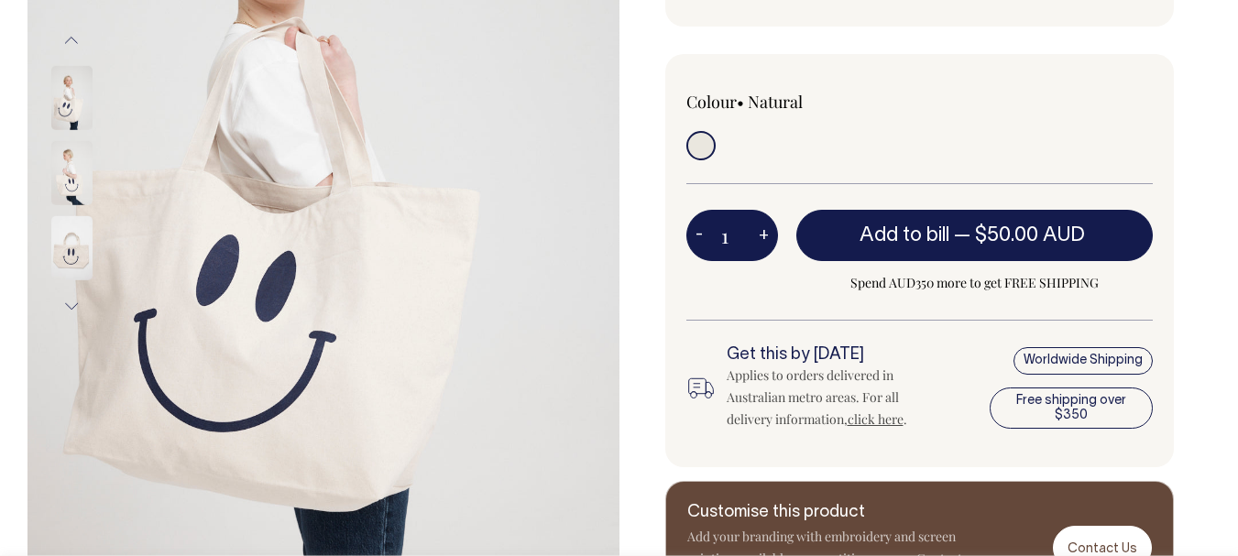
click at [66, 41] on button "Previous" at bounding box center [71, 39] width 27 height 41
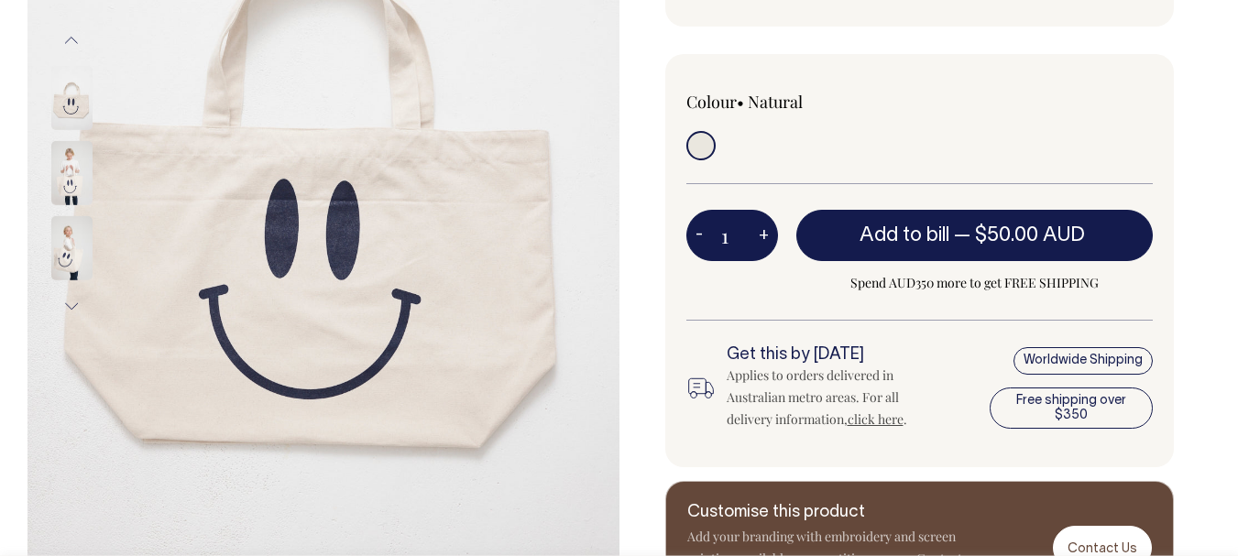
click at [66, 41] on button "Previous" at bounding box center [71, 39] width 27 height 41
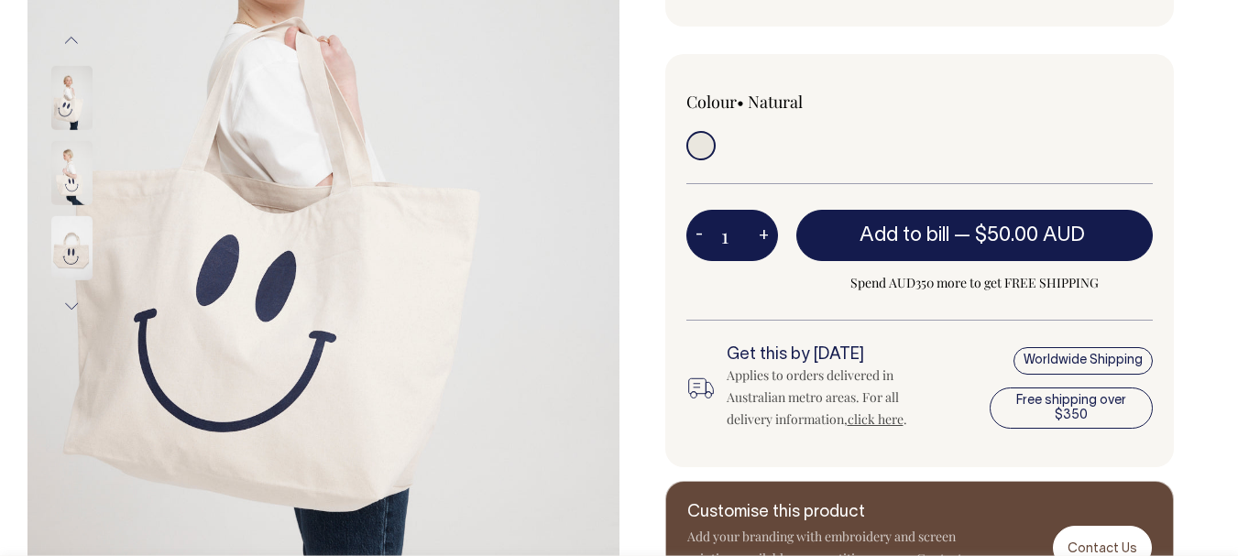
click at [66, 41] on button "Previous" at bounding box center [71, 39] width 27 height 41
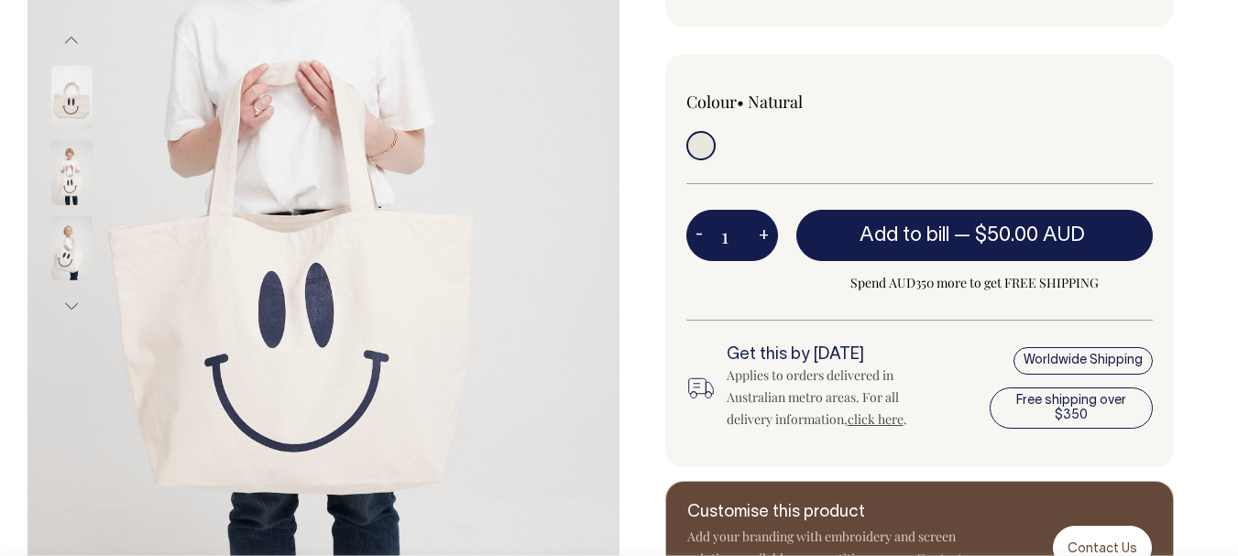
click at [66, 41] on button "Previous" at bounding box center [71, 39] width 27 height 41
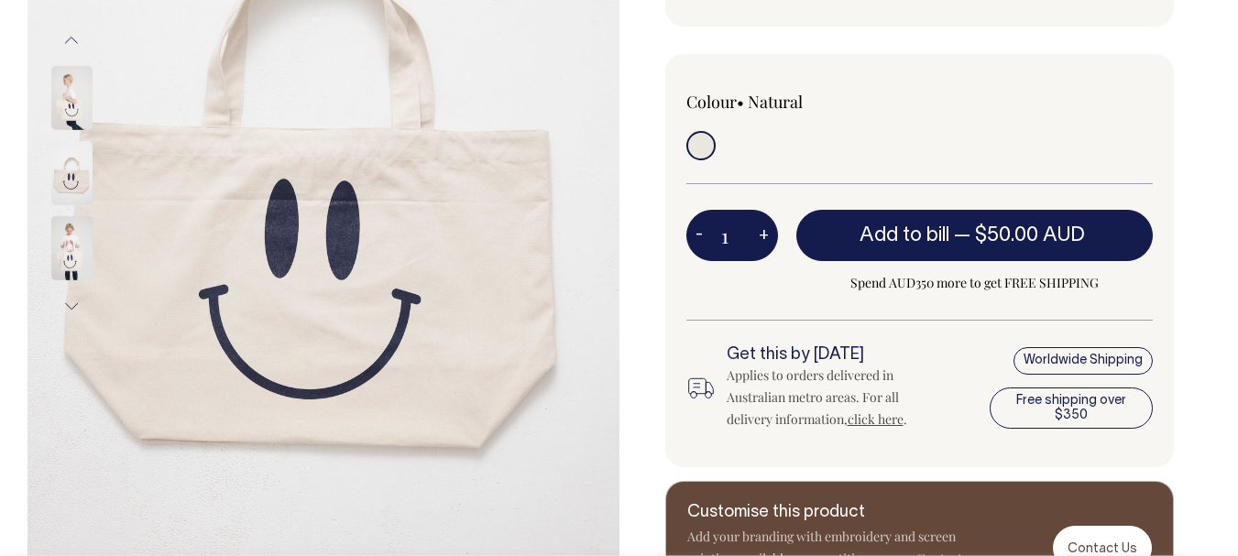
click at [66, 41] on button "Previous" at bounding box center [71, 39] width 27 height 41
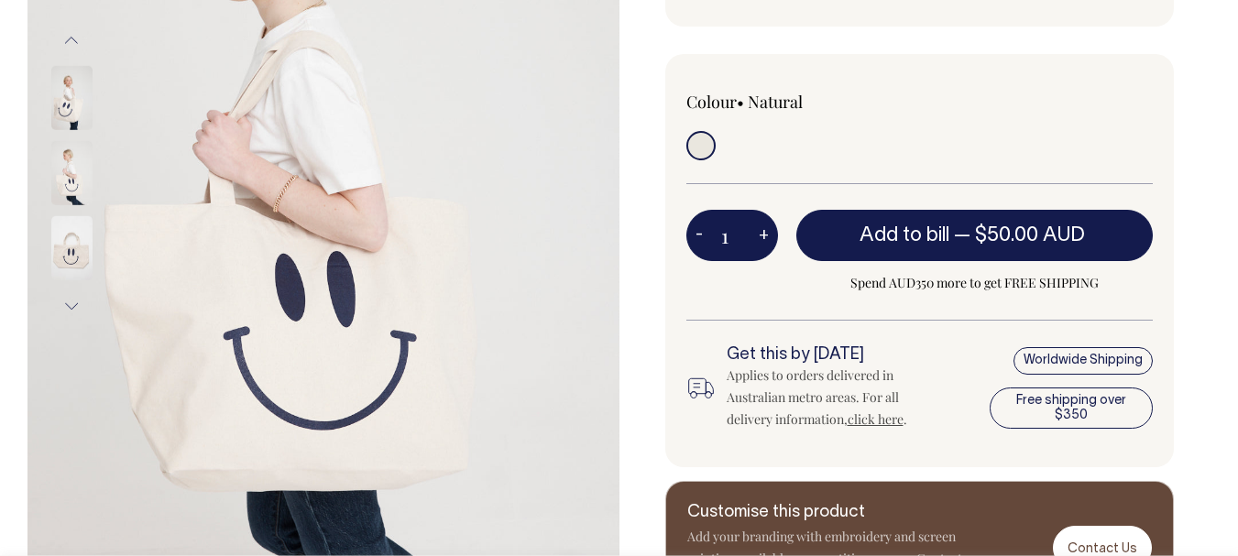
click at [66, 41] on button "Previous" at bounding box center [71, 39] width 27 height 41
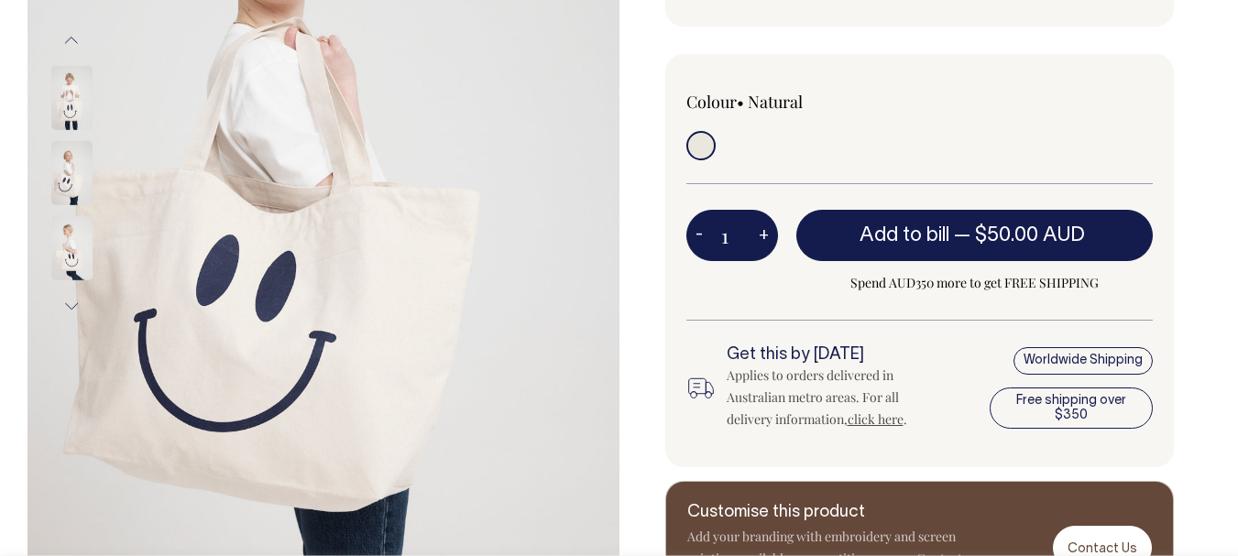
click at [66, 41] on button "Previous" at bounding box center [71, 39] width 27 height 41
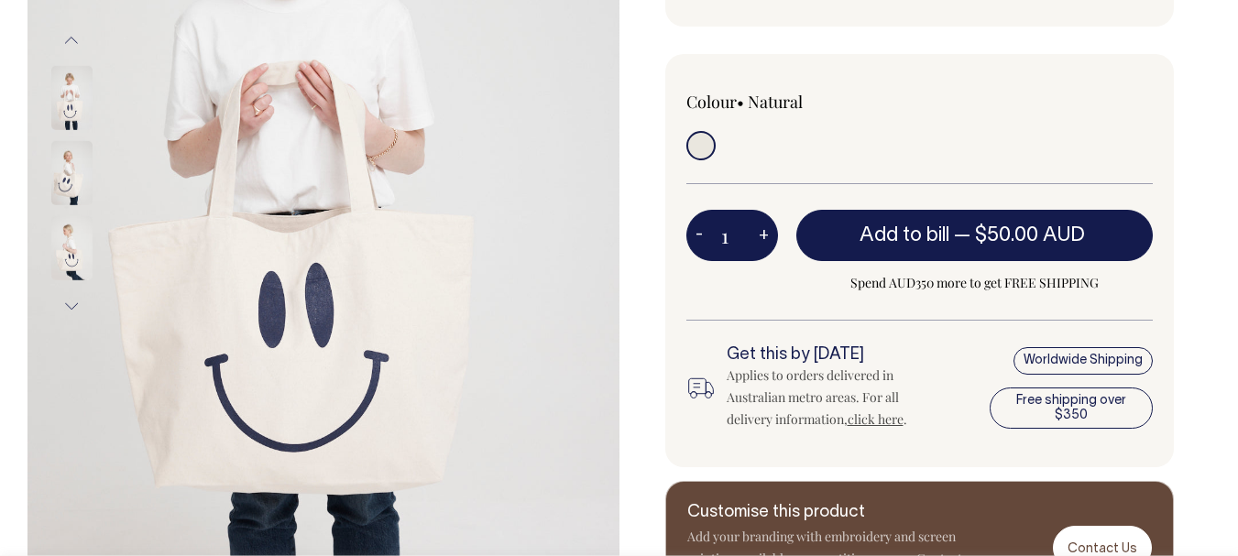
click at [66, 41] on button "Previous" at bounding box center [71, 39] width 27 height 41
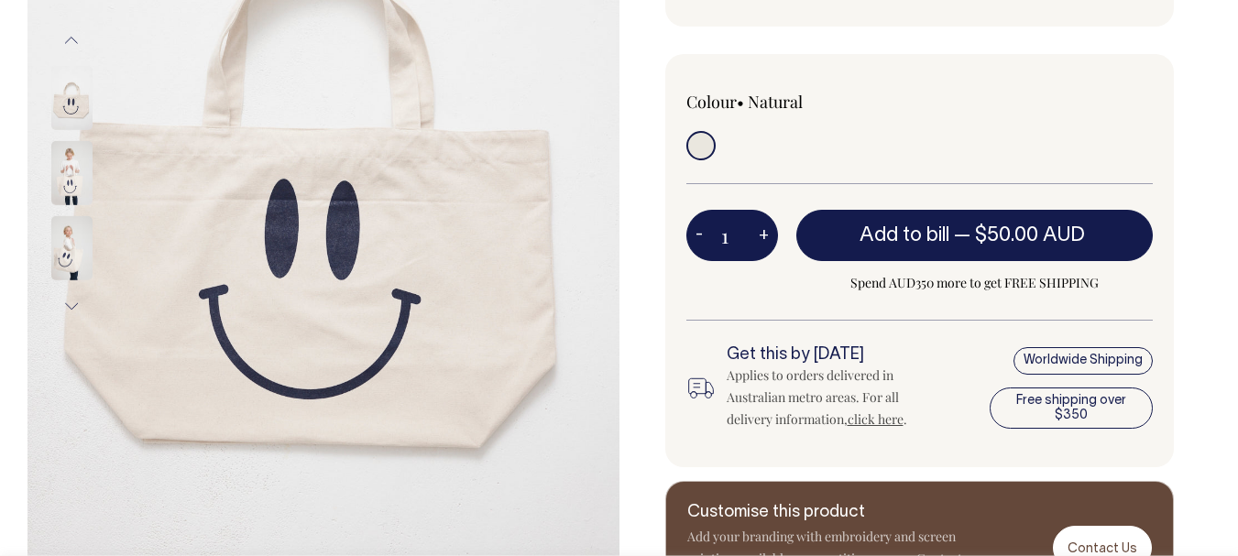
click at [66, 41] on button "Previous" at bounding box center [71, 39] width 27 height 41
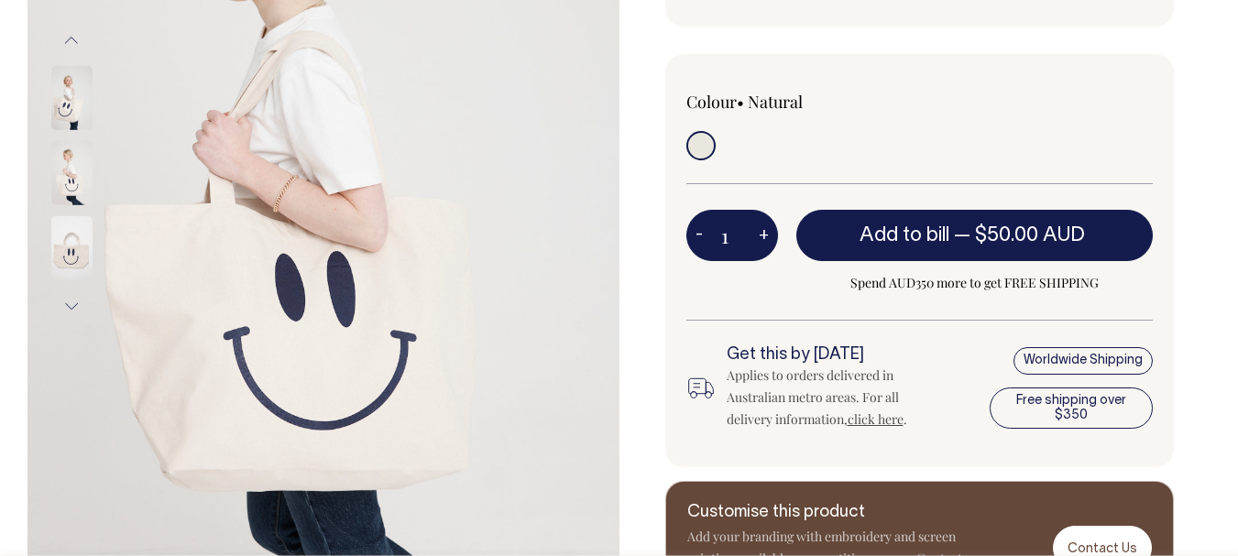
click at [66, 41] on button "Previous" at bounding box center [71, 39] width 27 height 41
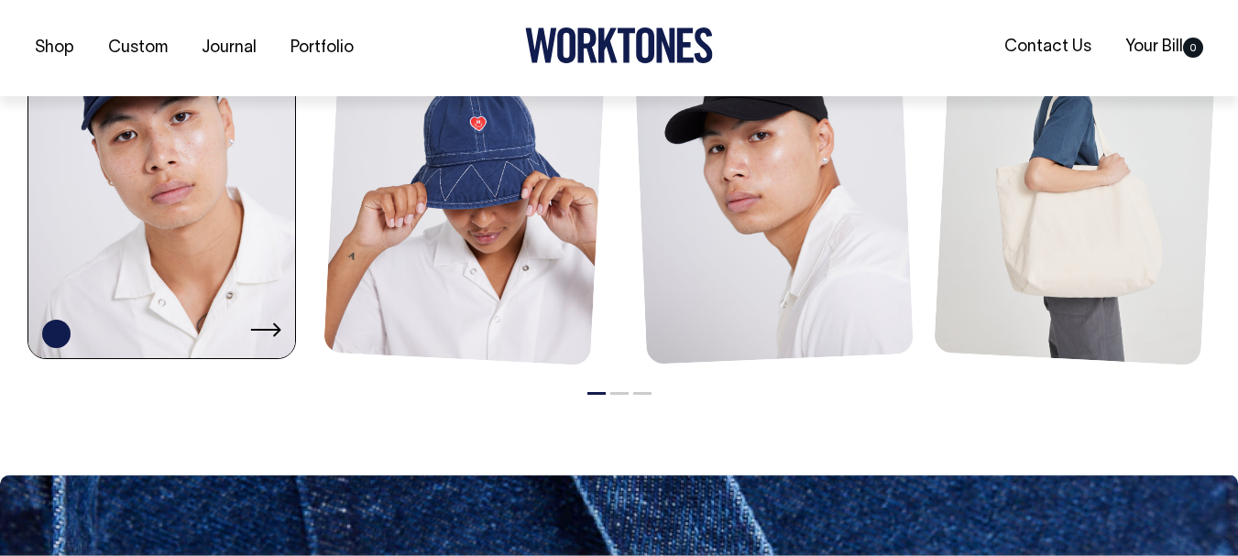
scroll to position [1283, 0]
